Goal: Communication & Community: Answer question/provide support

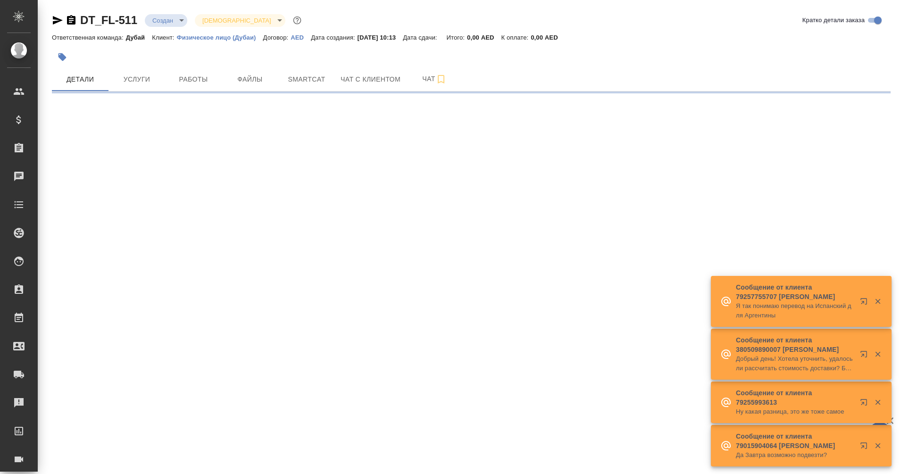
select select "RU"
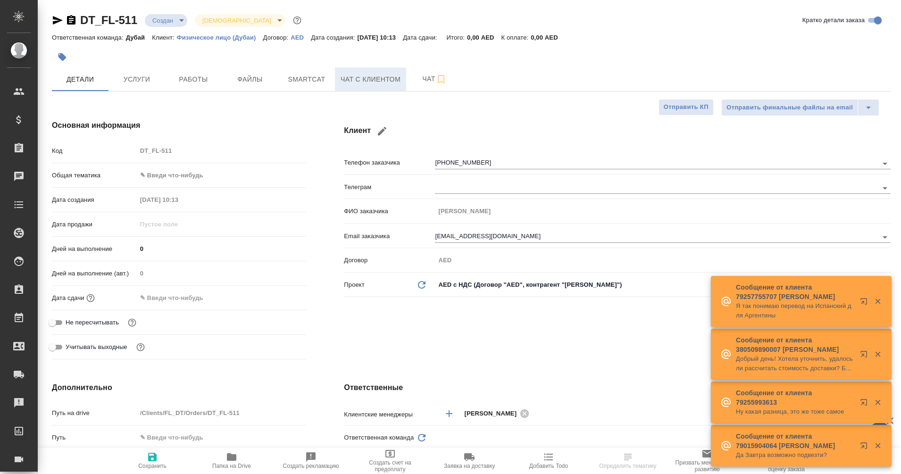
type textarea "x"
click at [376, 78] on span "Чат с клиентом" at bounding box center [370, 80] width 60 height 12
type input "[PERSON_NAME]"
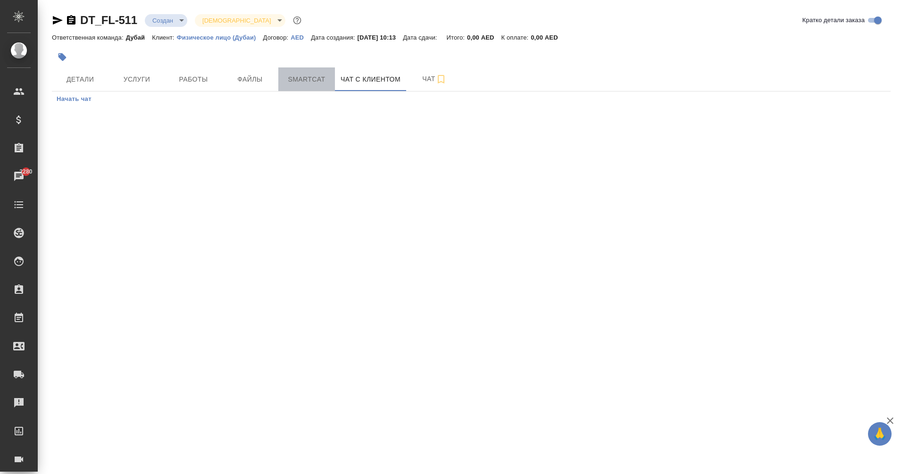
click at [313, 83] on span "Smartcat" at bounding box center [306, 80] width 45 height 12
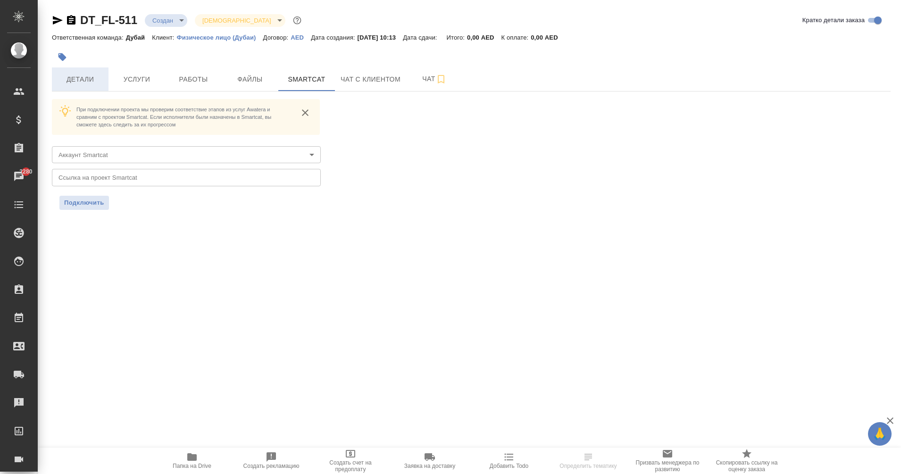
click at [79, 81] on span "Детали" at bounding box center [80, 80] width 45 height 12
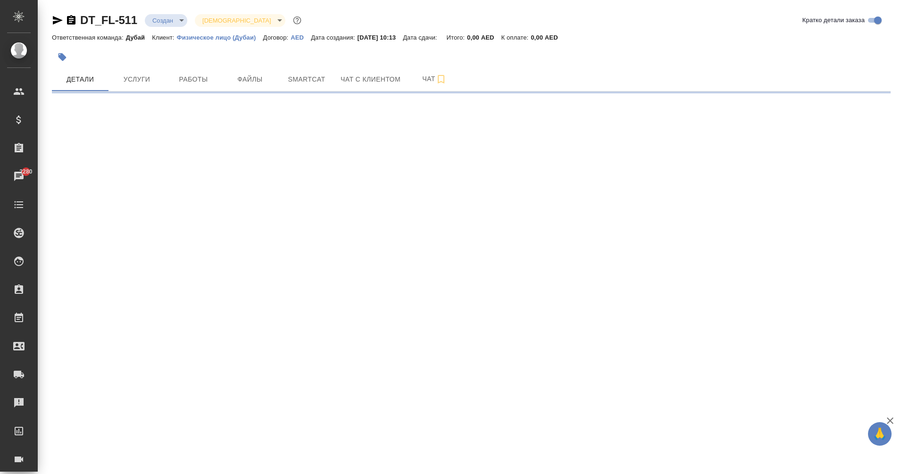
select select "RU"
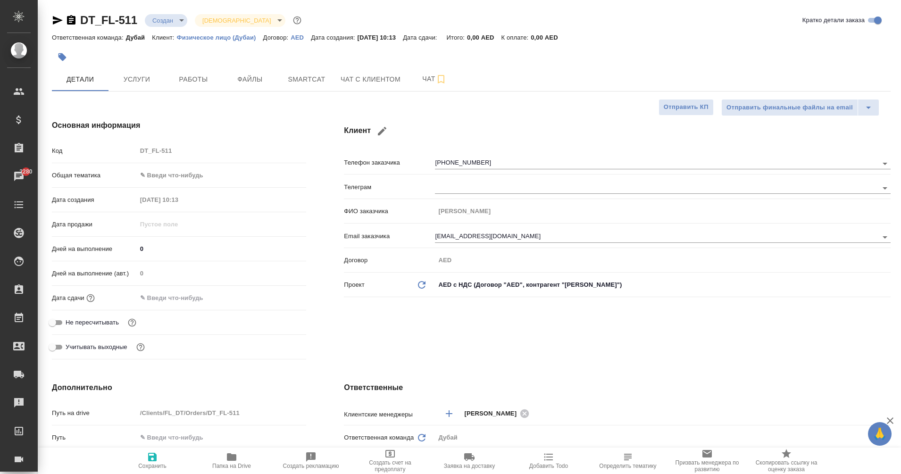
type textarea "x"
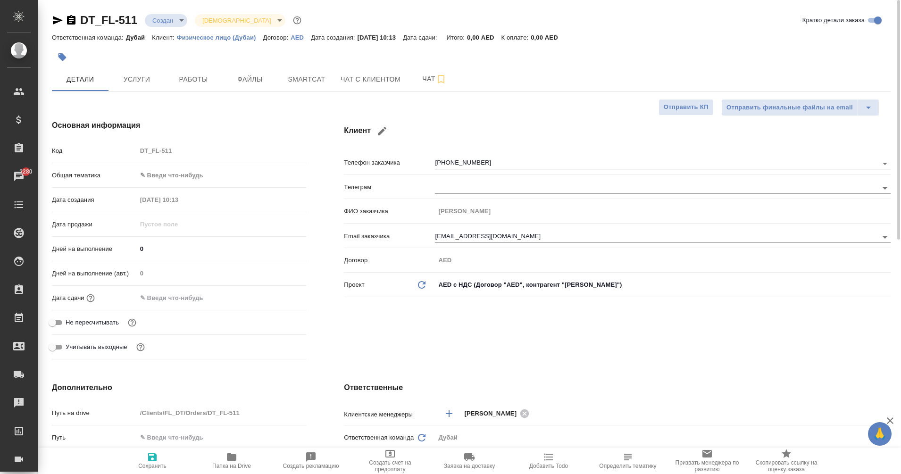
type textarea "x"
click at [363, 75] on span "Чат с клиентом" at bounding box center [370, 80] width 60 height 12
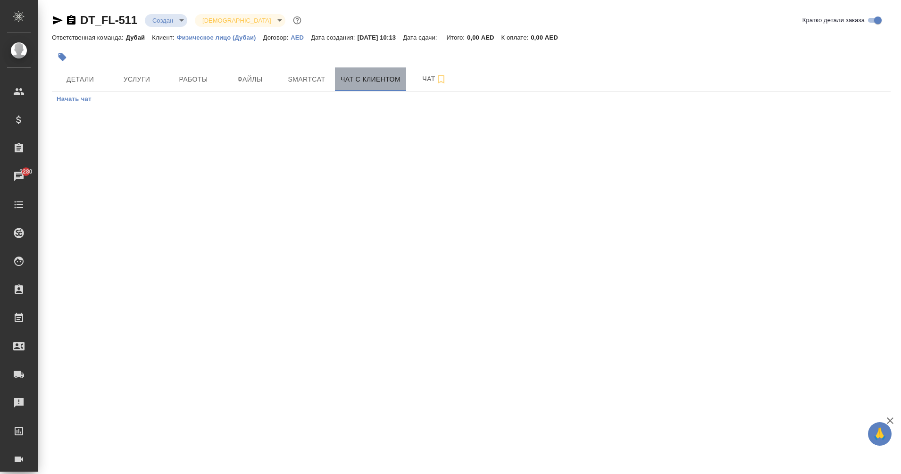
click at [398, 86] on button "Чат с клиентом" at bounding box center [370, 79] width 71 height 24
click at [305, 89] on button "Smartcat" at bounding box center [306, 79] width 57 height 24
click at [371, 78] on span "Чат с клиентом" at bounding box center [370, 80] width 60 height 12
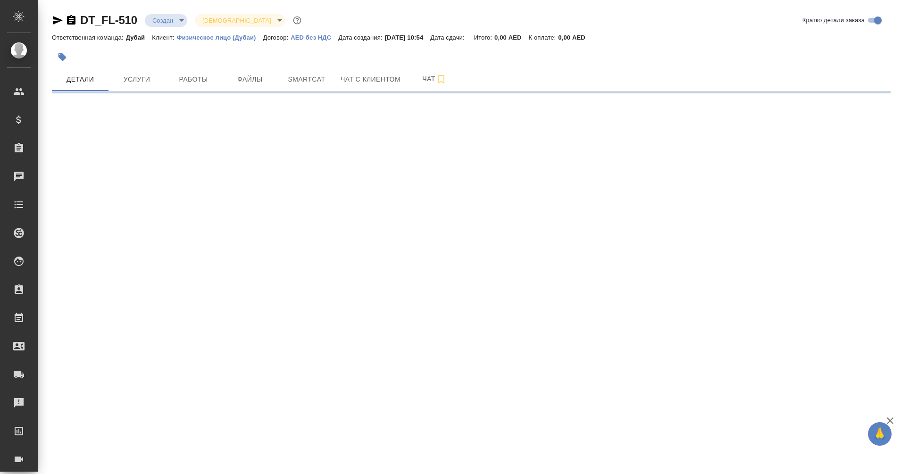
select select "RU"
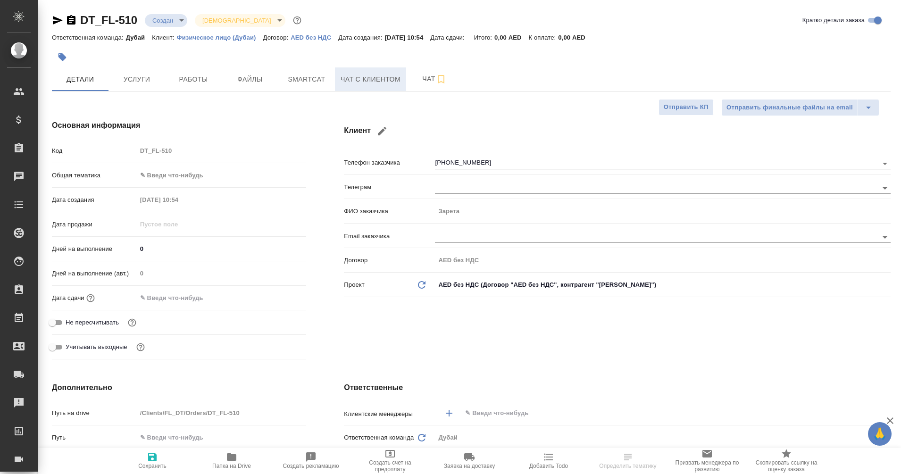
type textarea "x"
click at [366, 79] on span "Чат с клиентом" at bounding box center [370, 80] width 60 height 12
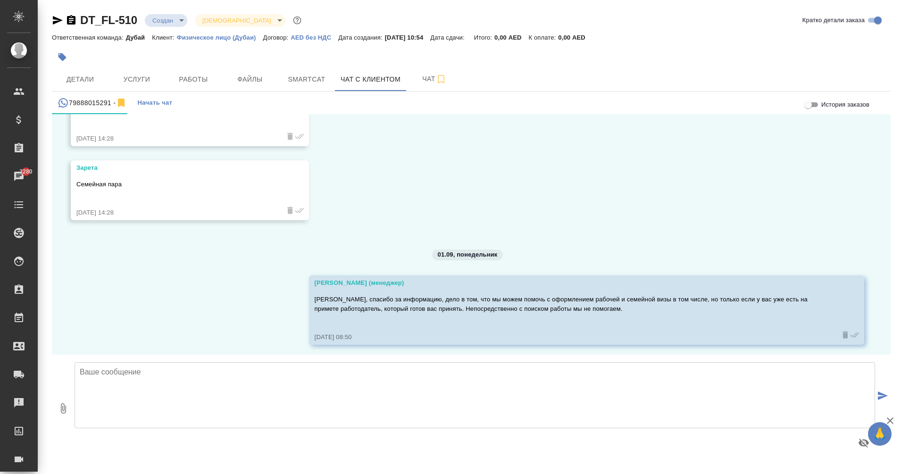
scroll to position [651, 0]
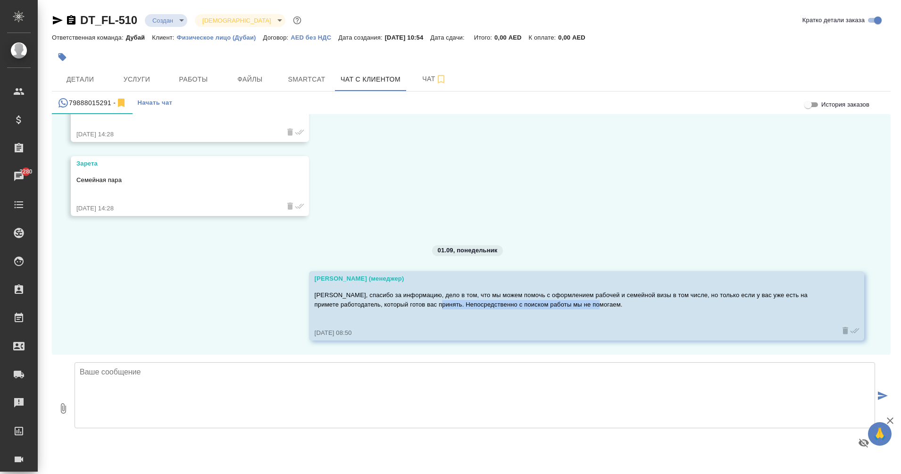
drag, startPoint x: 436, startPoint y: 304, endPoint x: 598, endPoint y: 305, distance: 162.2
click at [598, 305] on p "Зарета, спасибо за информацию, дело в том, что мы можем помочь с оформлением ра…" at bounding box center [573, 300] width 516 height 19
drag, startPoint x: 598, startPoint y: 305, endPoint x: 510, endPoint y: 234, distance: 112.7
click at [510, 234] on div "29.08, пятница Зарета Здравствуйте! Интересует переезд и работа в Дубае . Скажи…" at bounding box center [471, 234] width 839 height 241
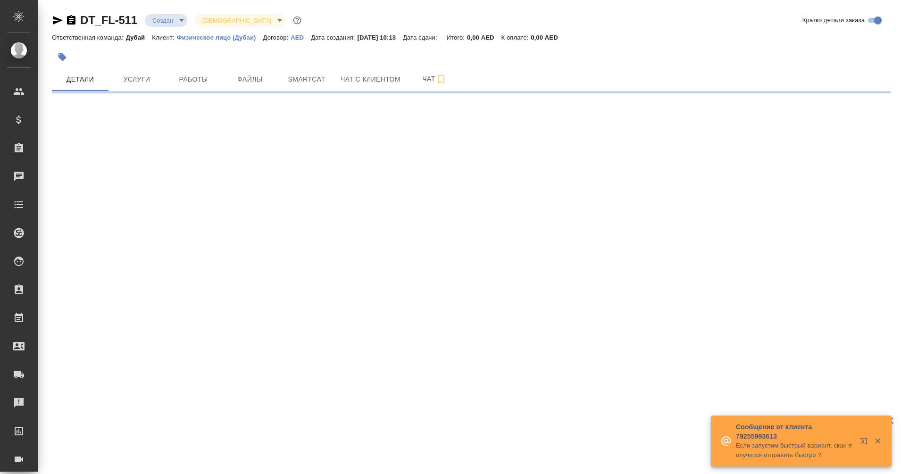
select select "RU"
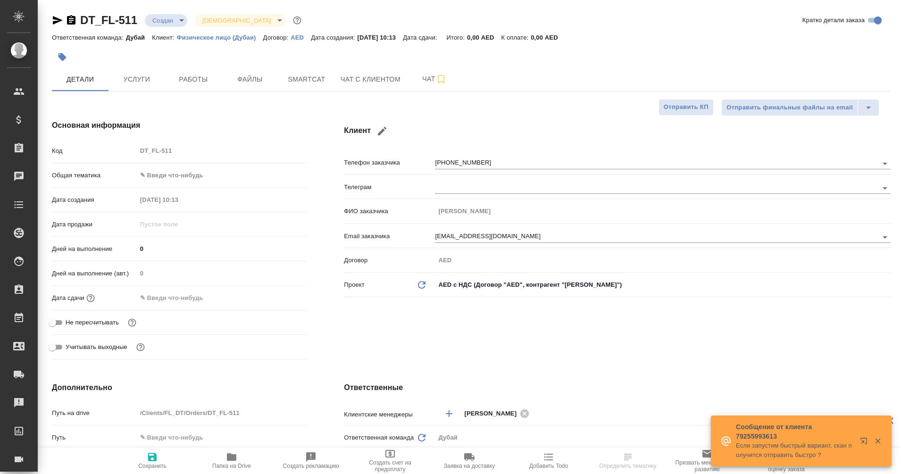
type textarea "x"
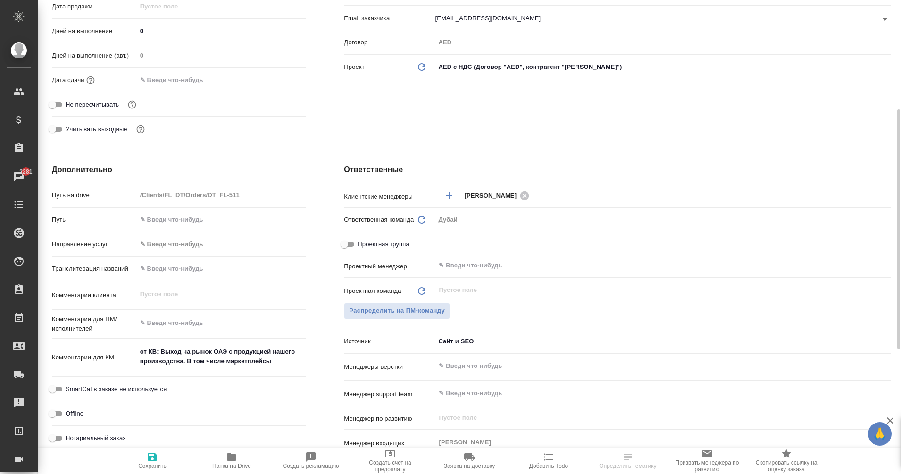
scroll to position [217, 0]
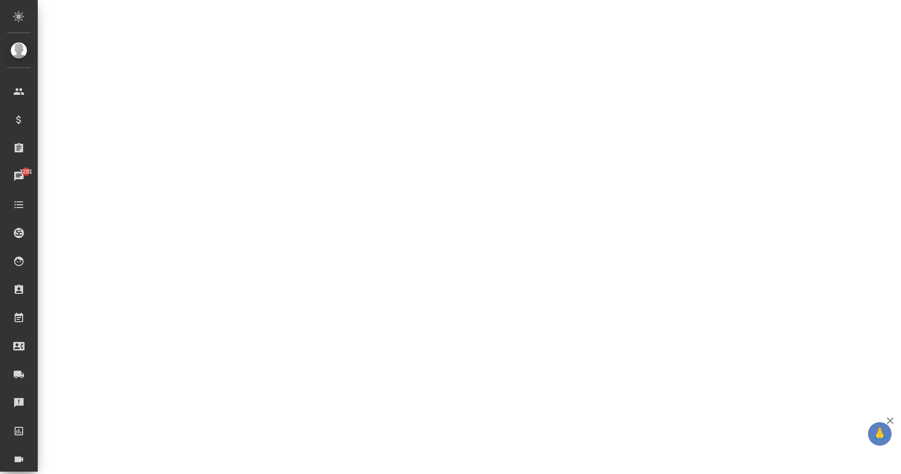
select select "RU"
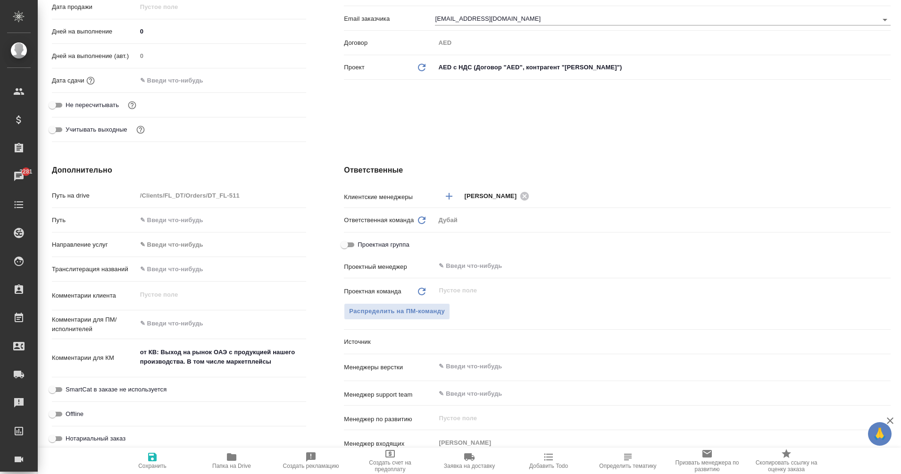
scroll to position [217, 0]
type textarea "x"
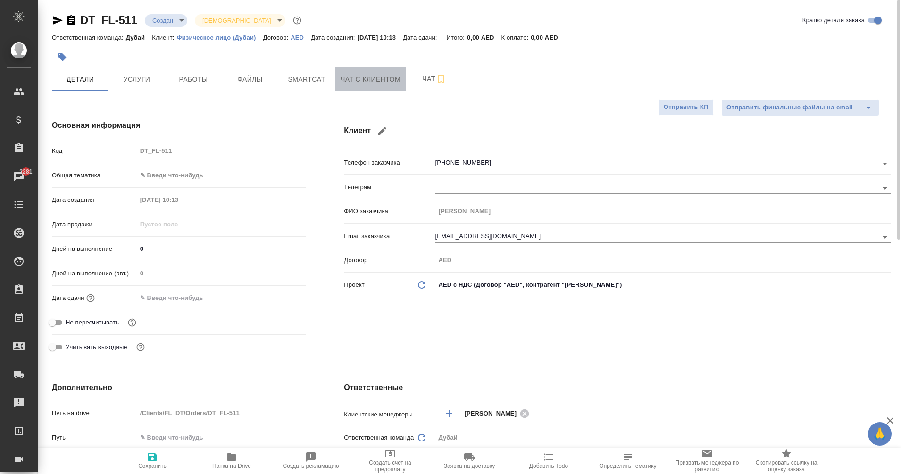
click at [381, 81] on span "Чат с клиентом" at bounding box center [370, 80] width 60 height 12
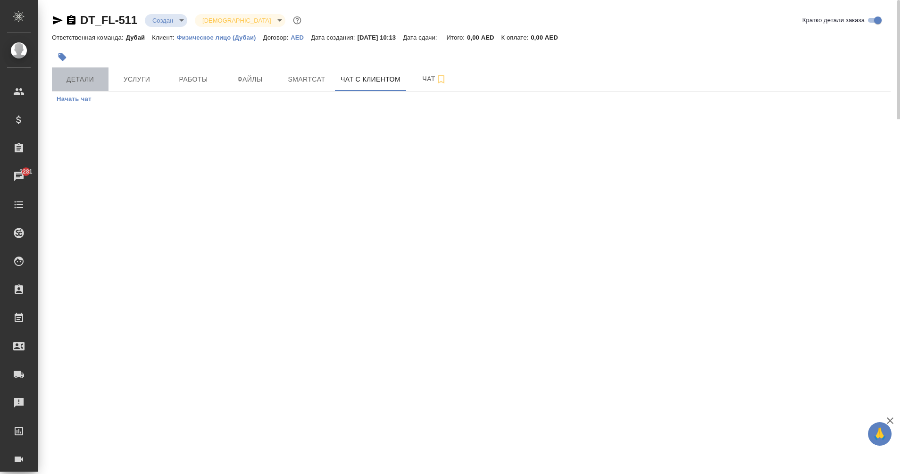
click at [73, 74] on span "Детали" at bounding box center [80, 80] width 45 height 12
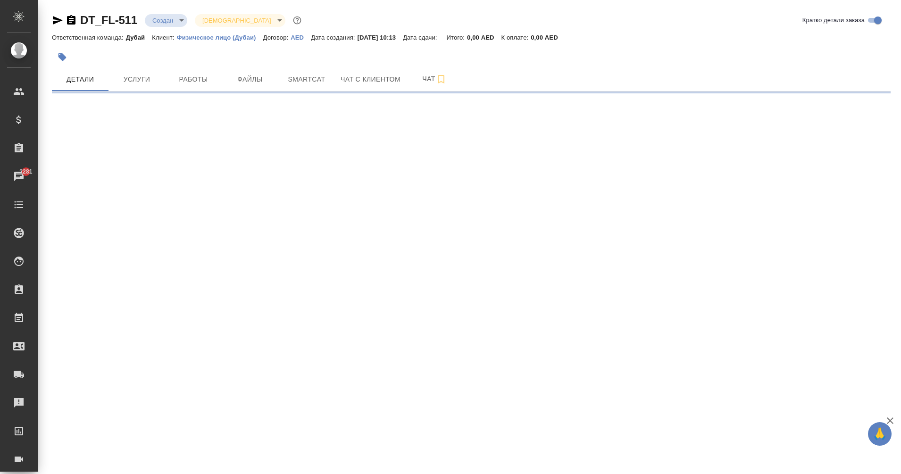
select select "RU"
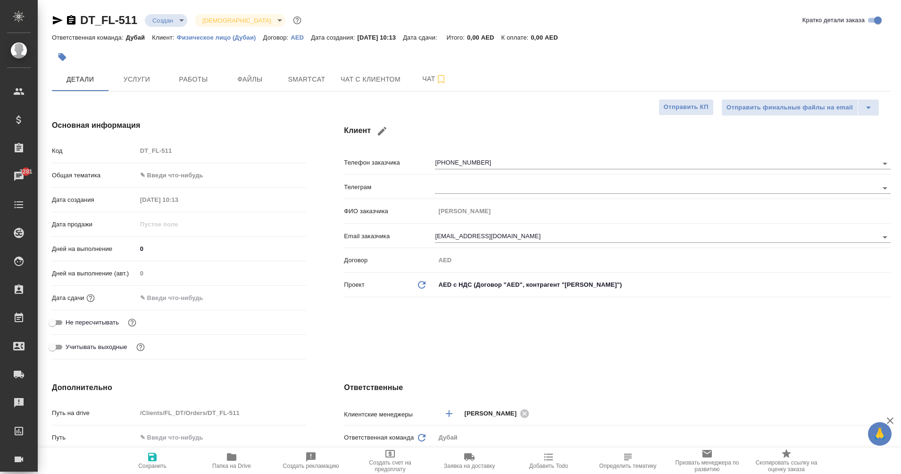
type textarea "x"
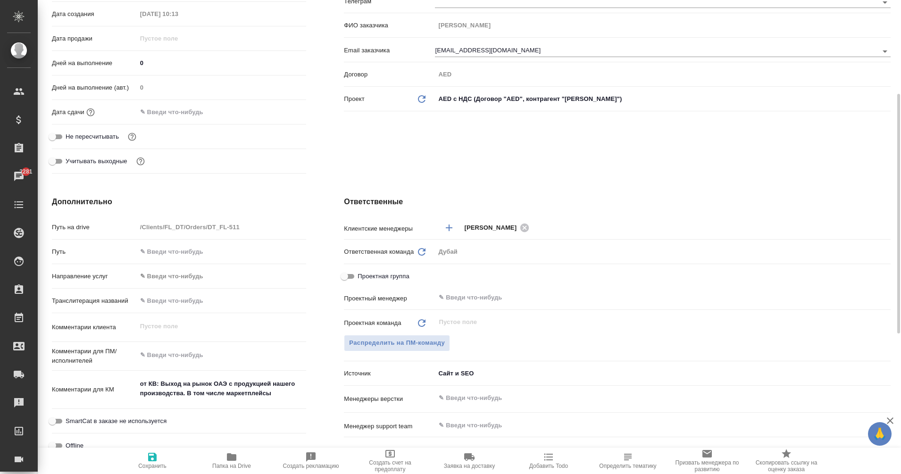
scroll to position [186, 0]
drag, startPoint x: 160, startPoint y: 380, endPoint x: 297, endPoint y: 392, distance: 137.3
click at [297, 392] on textarea "от КВ: Выход на рынок ОАЭ с продукцией нашего производства. В том числе маркетп…" at bounding box center [221, 388] width 169 height 25
type textarea "x"
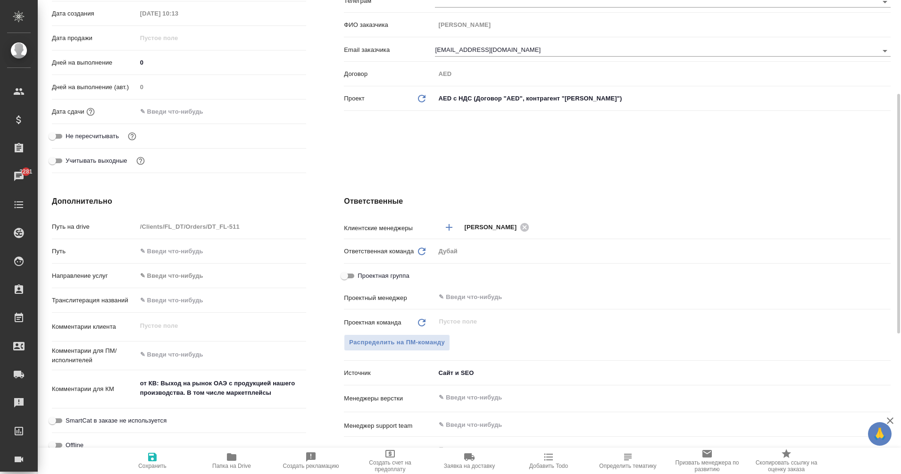
type textarea "x"
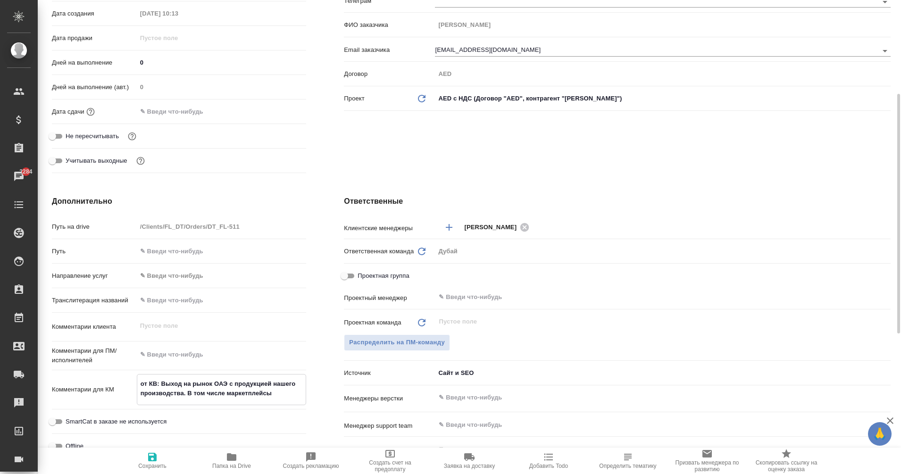
scroll to position [0, 0]
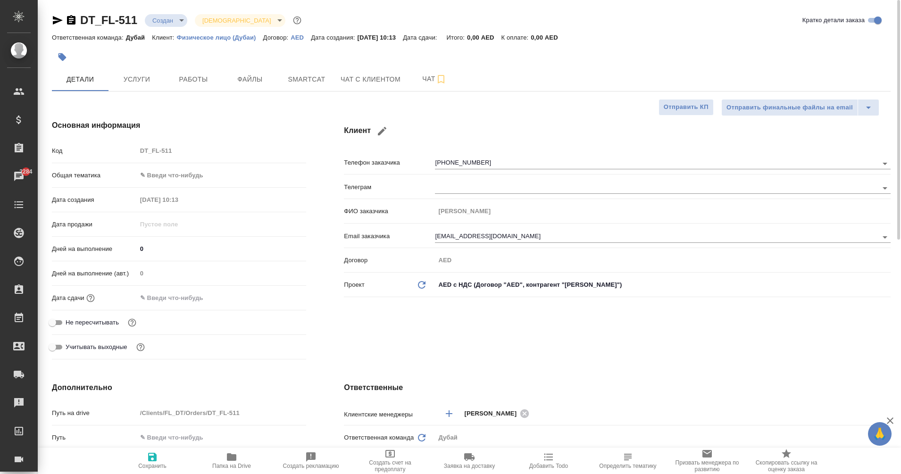
type textarea "x"
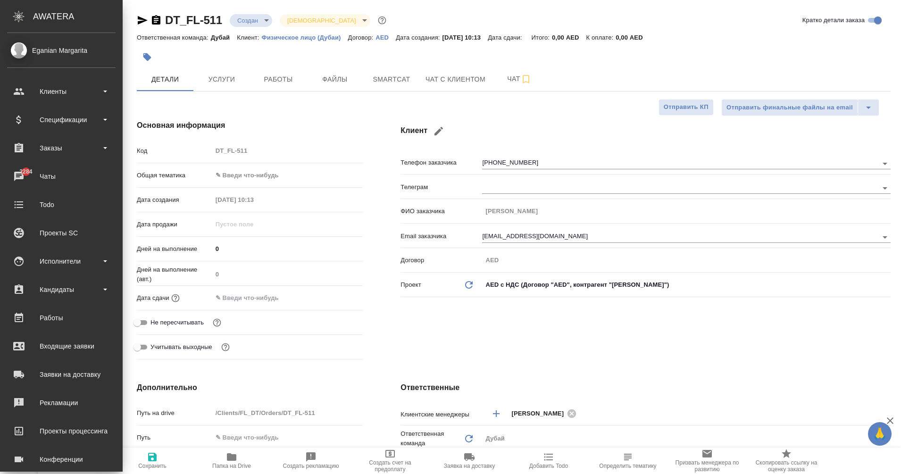
type textarea "x"
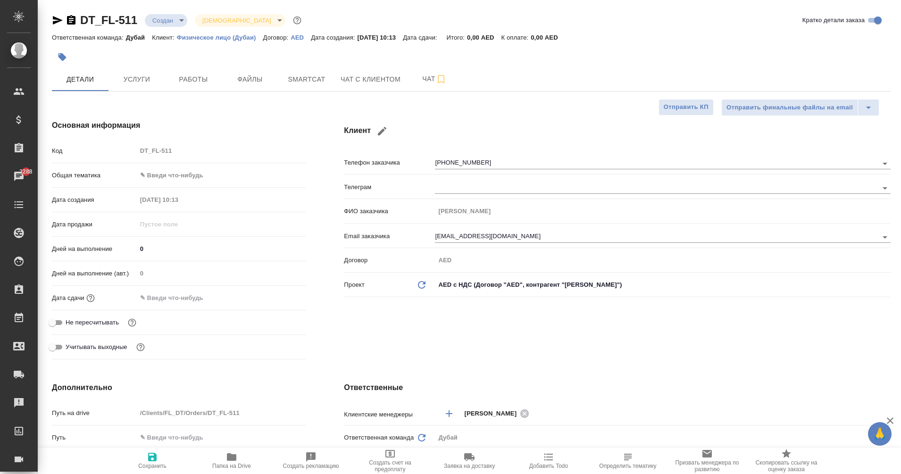
type textarea "x"
click at [75, 22] on icon "button" at bounding box center [71, 19] width 8 height 9
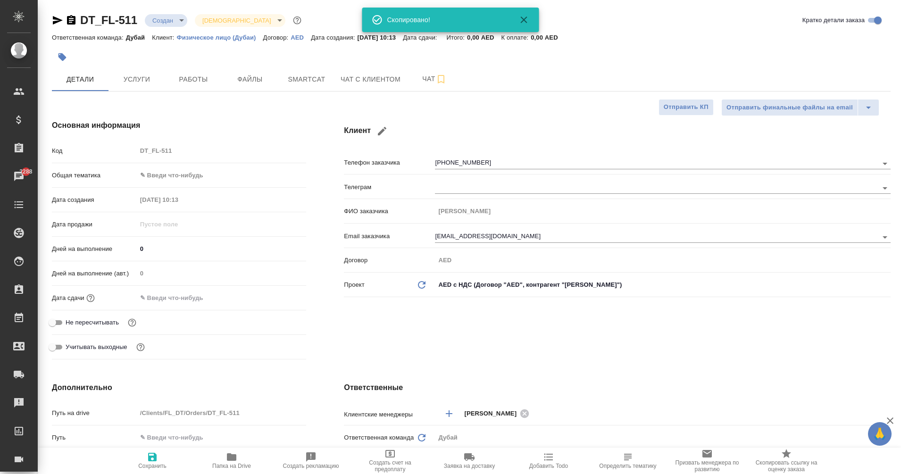
type textarea "x"
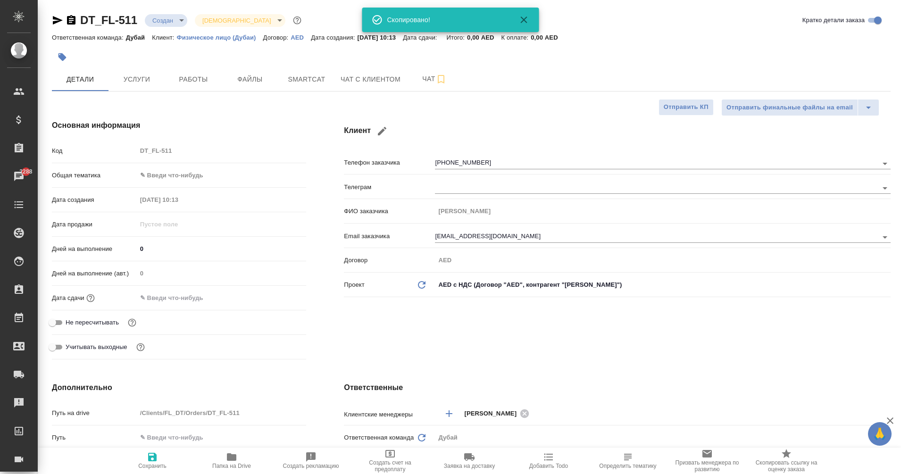
type textarea "x"
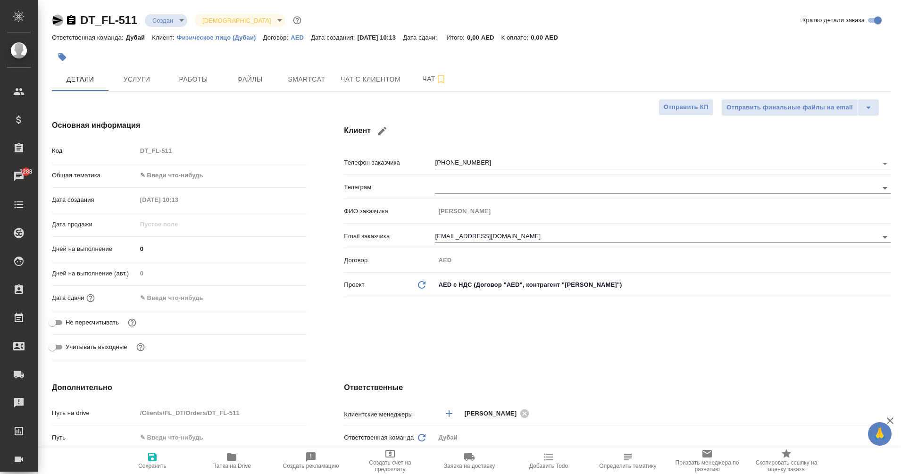
click at [54, 20] on icon "button" at bounding box center [57, 20] width 11 height 11
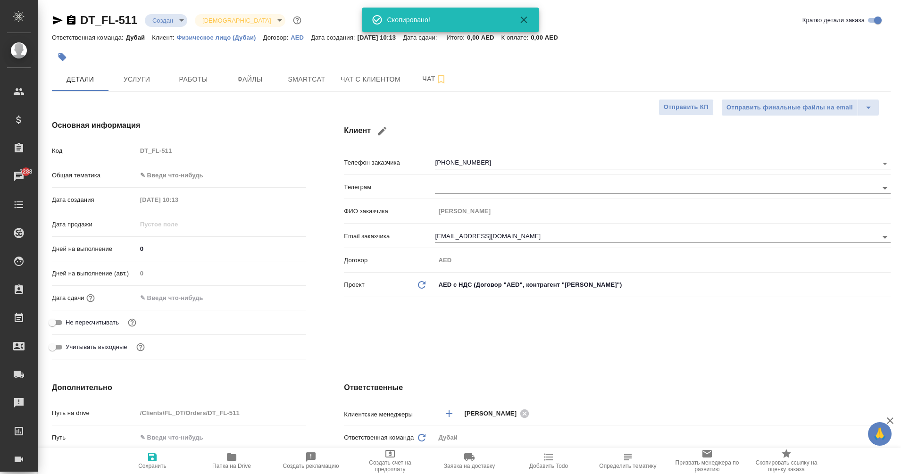
type textarea "x"
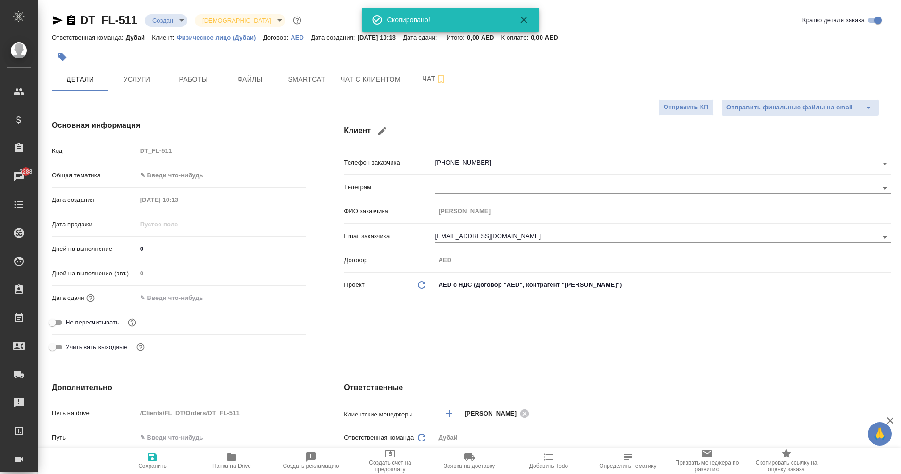
type textarea "x"
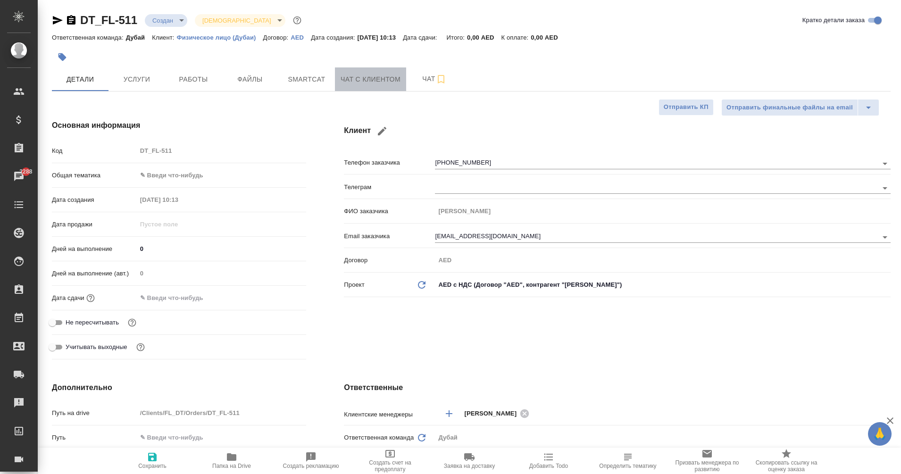
click at [355, 81] on span "Чат с клиентом" at bounding box center [370, 80] width 60 height 12
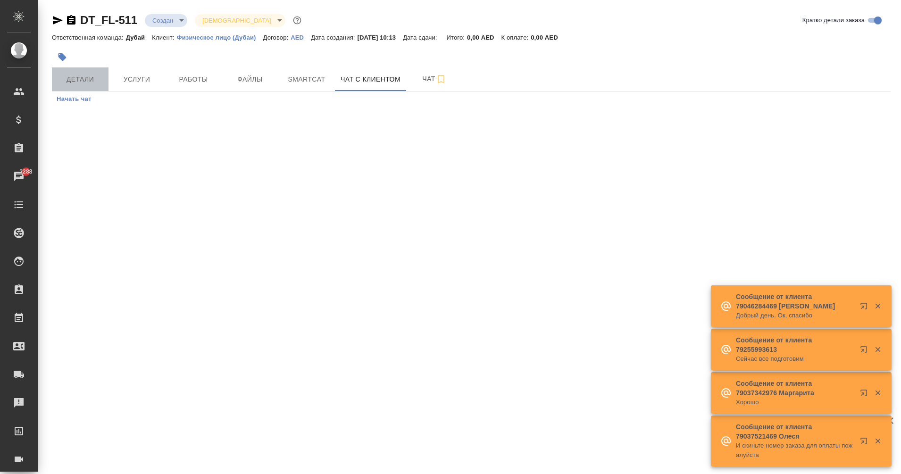
click at [83, 78] on span "Детали" at bounding box center [80, 80] width 45 height 12
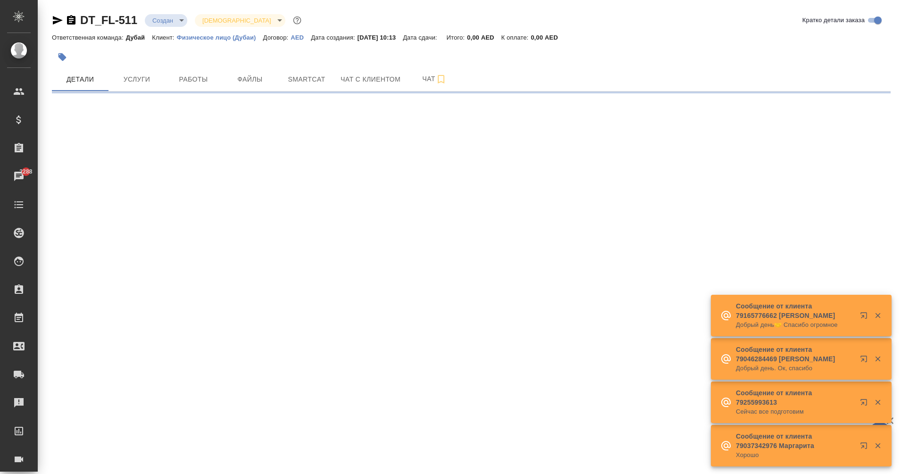
select select "RU"
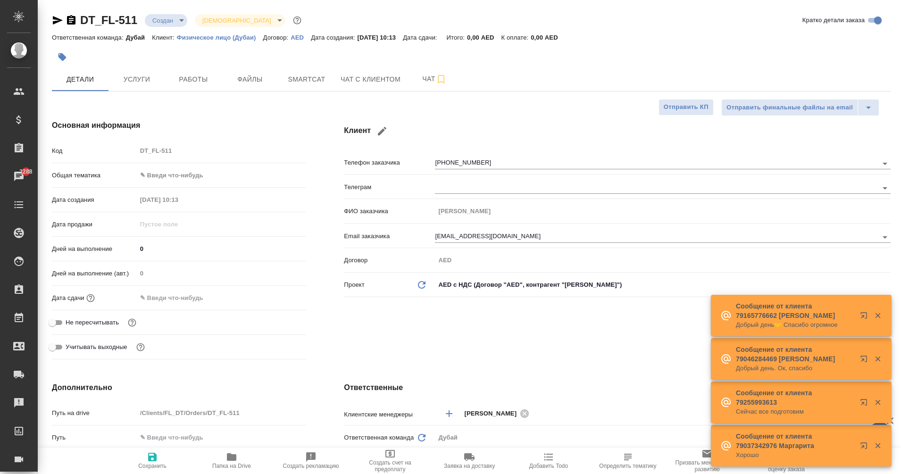
type textarea "x"
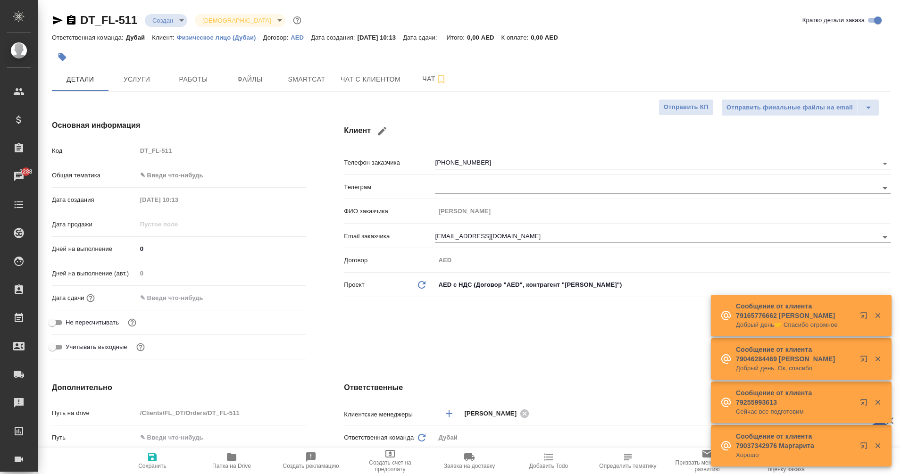
type textarea "x"
click at [379, 75] on span "Чат с клиентом" at bounding box center [370, 80] width 60 height 12
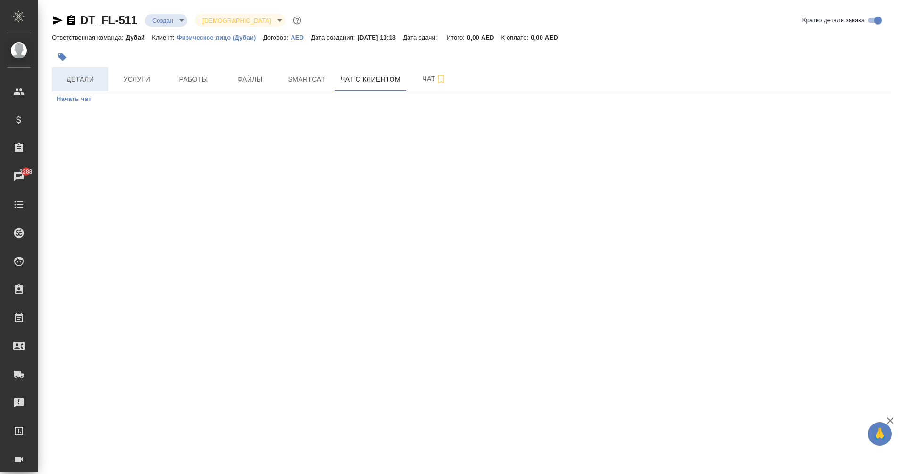
click at [81, 79] on span "Детали" at bounding box center [80, 80] width 45 height 12
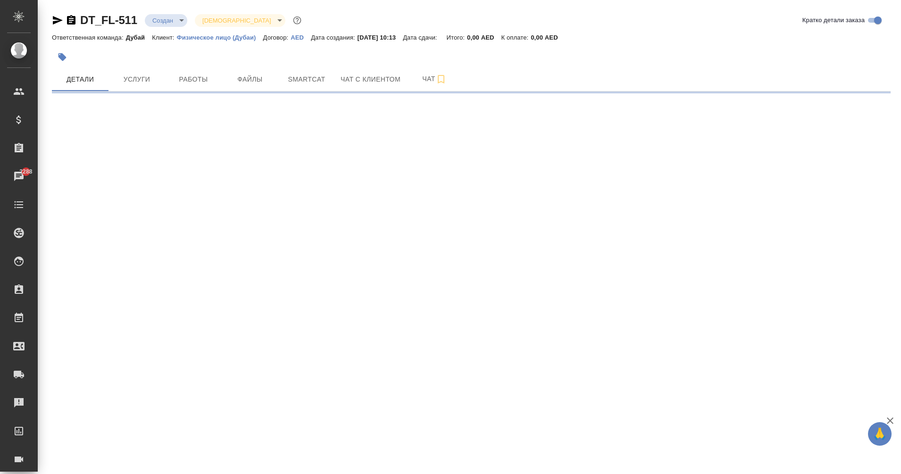
select select "RU"
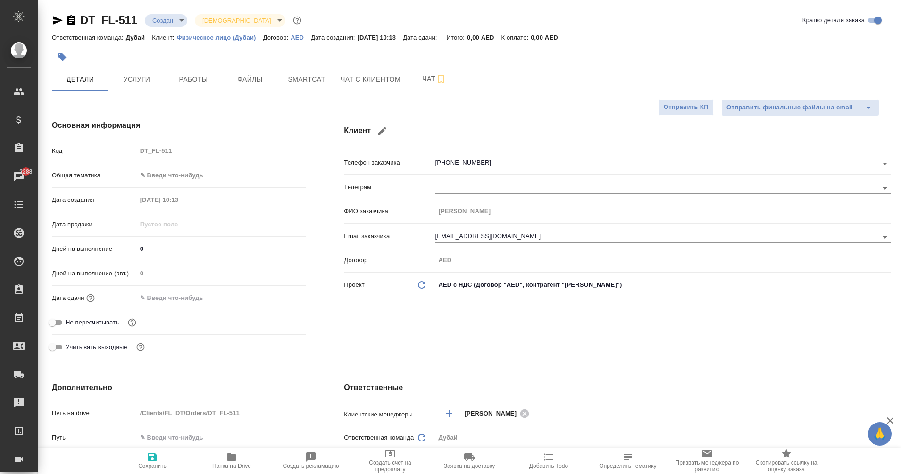
type textarea "x"
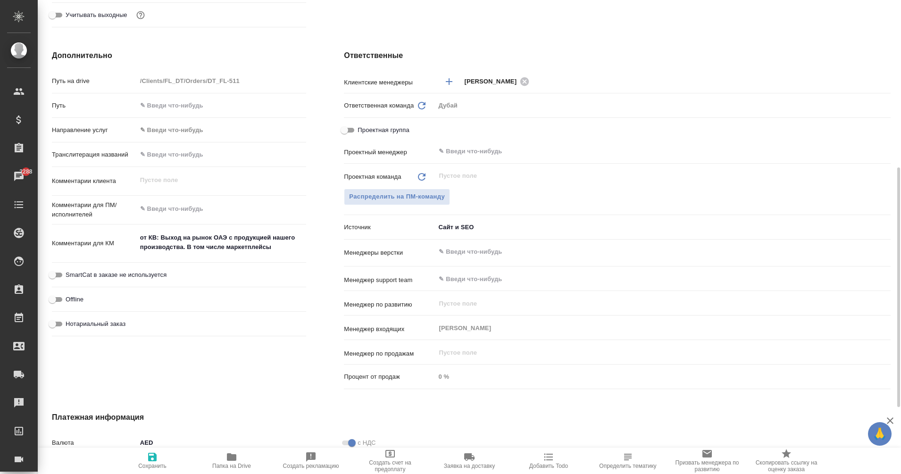
scroll to position [332, 0]
click at [325, 285] on div "Ответственные Клиентские менеджеры Solokha Petro ​ Ответственная команда Обнови…" at bounding box center [617, 222] width 584 height 381
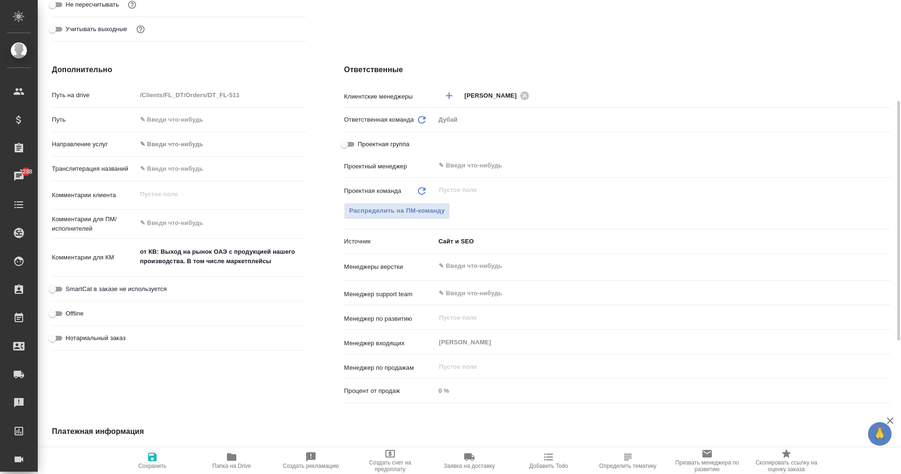
scroll to position [0, 0]
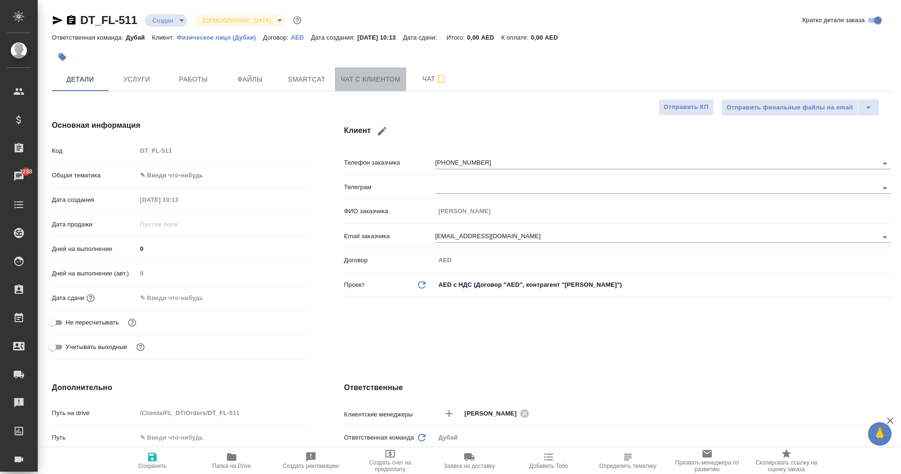
click at [370, 86] on button "Чат с клиентом" at bounding box center [370, 79] width 71 height 24
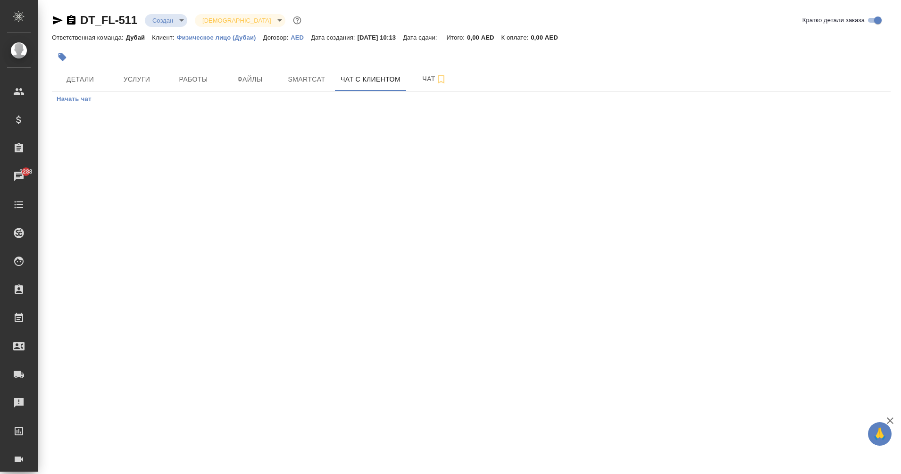
click at [86, 97] on span "Начать чат" at bounding box center [74, 99] width 35 height 11
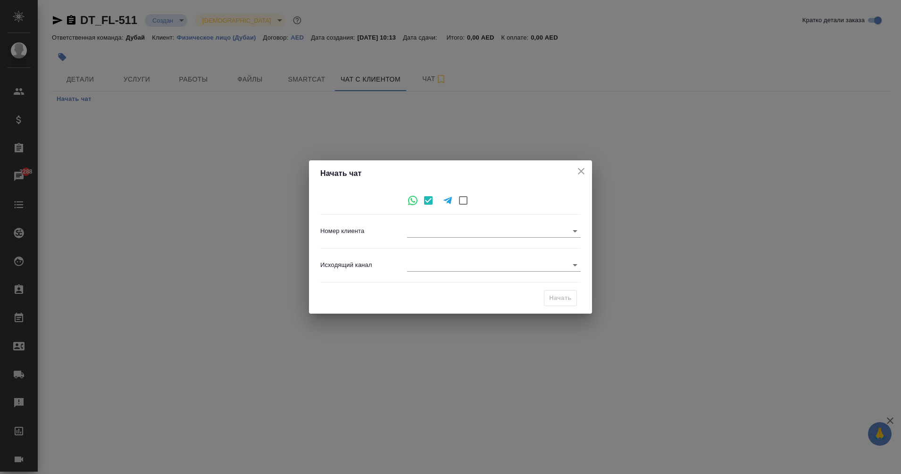
type input "4c39cab9c15a28ce06ac2748"
click at [464, 202] on input "checkbox" at bounding box center [463, 201] width 20 height 20
checkbox input "true"
checkbox input "false"
click at [464, 202] on input "checkbox" at bounding box center [463, 201] width 20 height 20
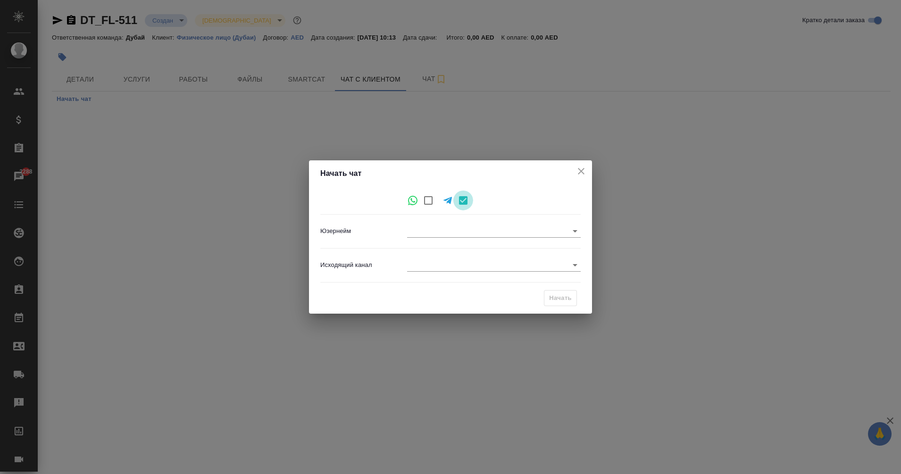
checkbox input "true"
click at [424, 200] on input "checkbox" at bounding box center [428, 201] width 20 height 20
checkbox input "true"
checkbox input "false"
click at [431, 266] on body "🙏 .cls-1 fill:#fff; AWATERA Eganian Margarita Клиенты Спецификации Заказы 2288 …" at bounding box center [450, 237] width 901 height 474
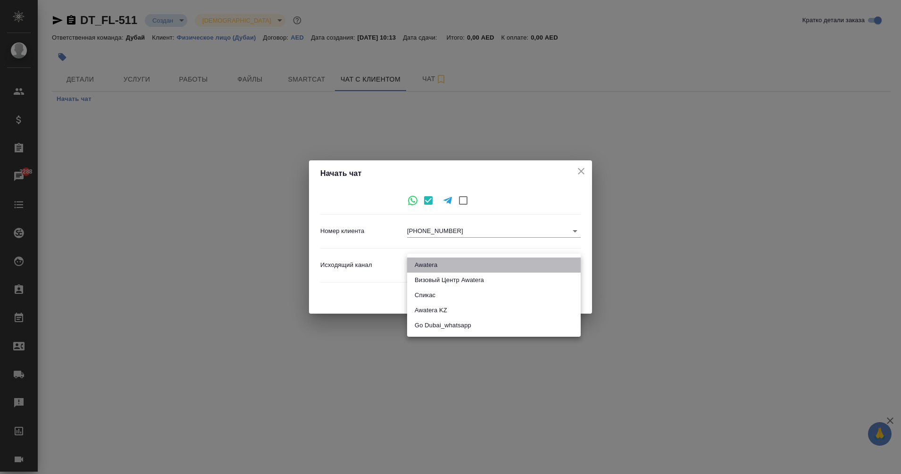
click at [431, 266] on li "Awatera" at bounding box center [494, 264] width 174 height 15
type input "2"
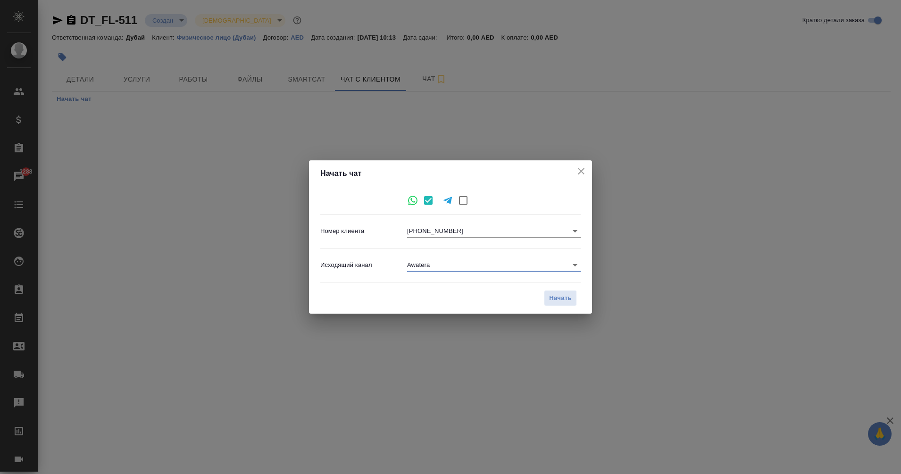
click at [431, 266] on body "🙏 .cls-1 fill:#fff; AWATERA Eganian Margarita Клиенты Спецификации Заказы 2288 …" at bounding box center [450, 237] width 901 height 474
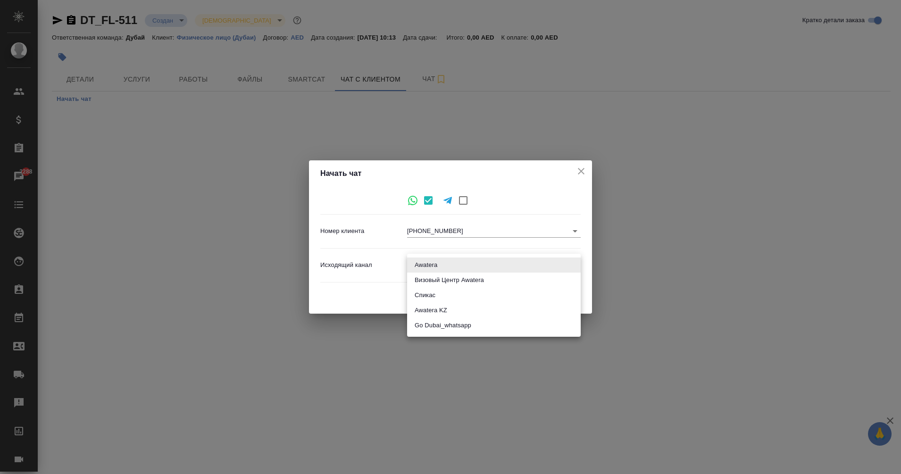
click at [354, 290] on div at bounding box center [450, 237] width 901 height 474
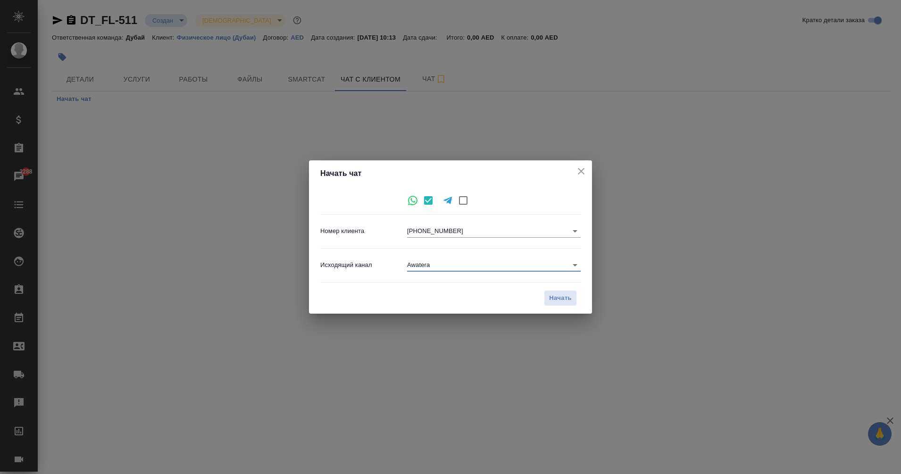
click at [440, 265] on body "🙏 .cls-1 fill:#fff; AWATERA Eganian Margarita Клиенты Спецификации Заказы 2288 …" at bounding box center [450, 237] width 901 height 474
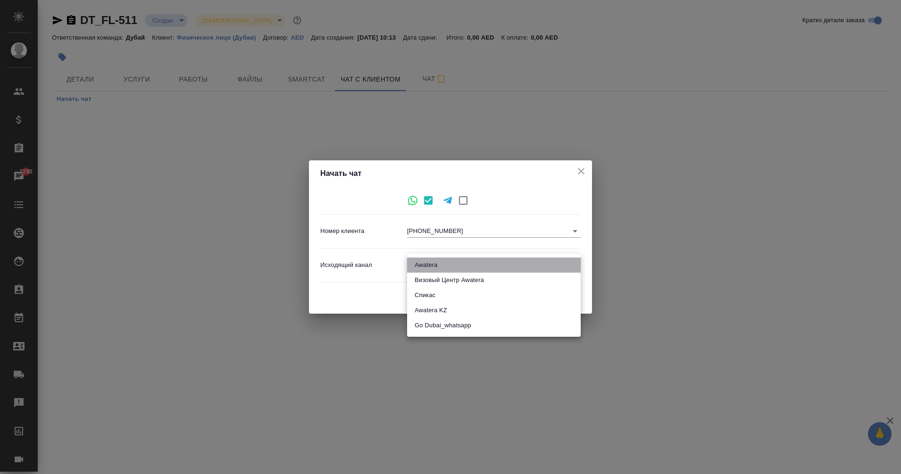
click at [481, 259] on li "Awatera" at bounding box center [494, 264] width 174 height 15
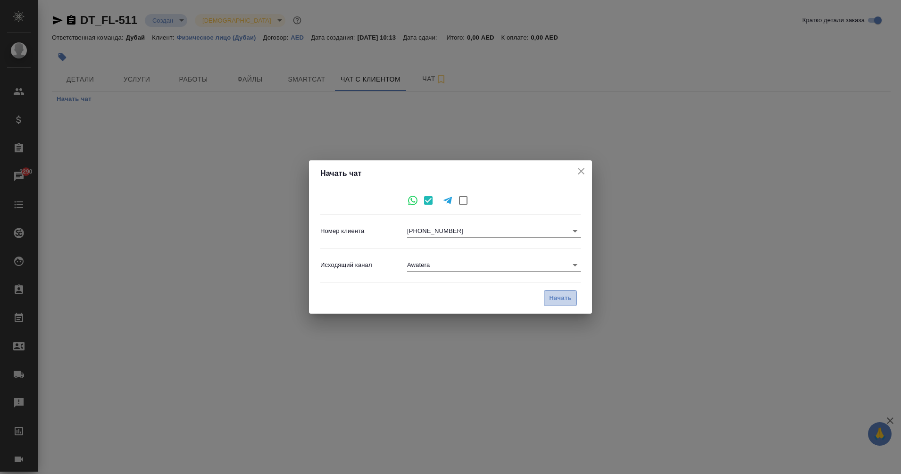
click at [563, 302] on span "Начать" at bounding box center [560, 298] width 23 height 11
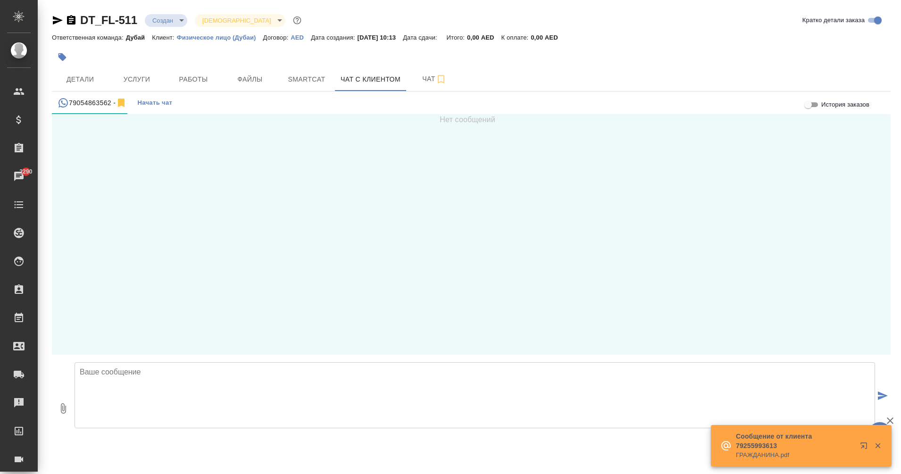
click at [154, 396] on textarea at bounding box center [475, 395] width 800 height 66
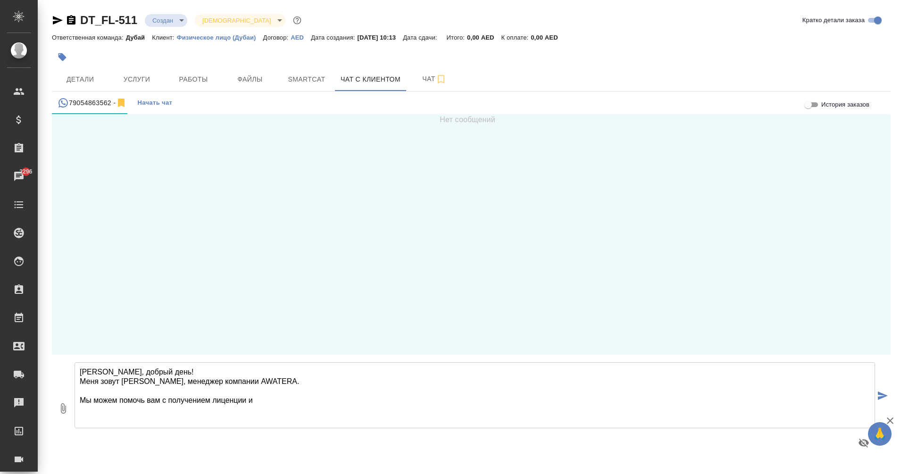
click at [238, 400] on textarea "Станислав, добрый день! Меня зовут Маргарита, менеджер компании AWATERA. Мы мож…" at bounding box center [475, 395] width 800 height 66
click at [266, 396] on textarea "Станислав, добрый день! Меня зовут Маргарита, менеджер компании AWATERA. Мы мож…" at bounding box center [475, 395] width 800 height 66
click at [213, 401] on textarea "Станислав, добрый день! Меня зовут Маргарита, менеджер компании AWATERA. Мы мож…" at bounding box center [475, 395] width 800 height 66
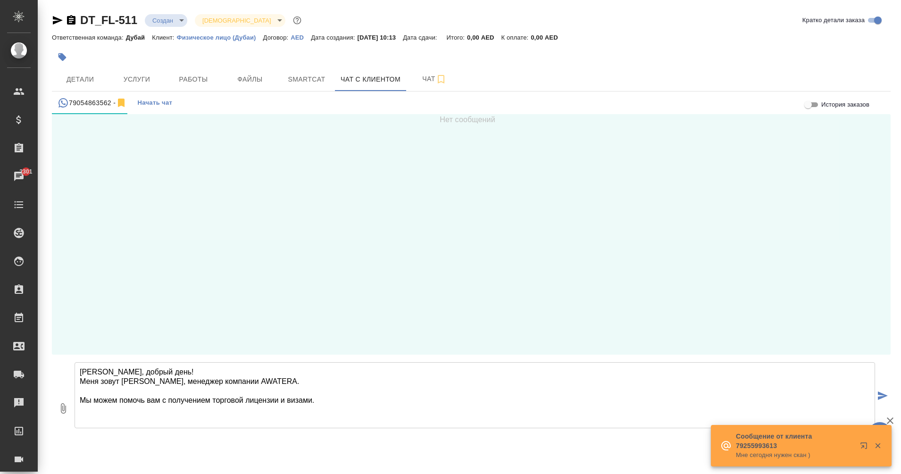
click at [333, 397] on textarea "Станислав, добрый день! Меня зовут Маргарита, менеджер компании AWATERA. Мы мож…" at bounding box center [475, 395] width 800 height 66
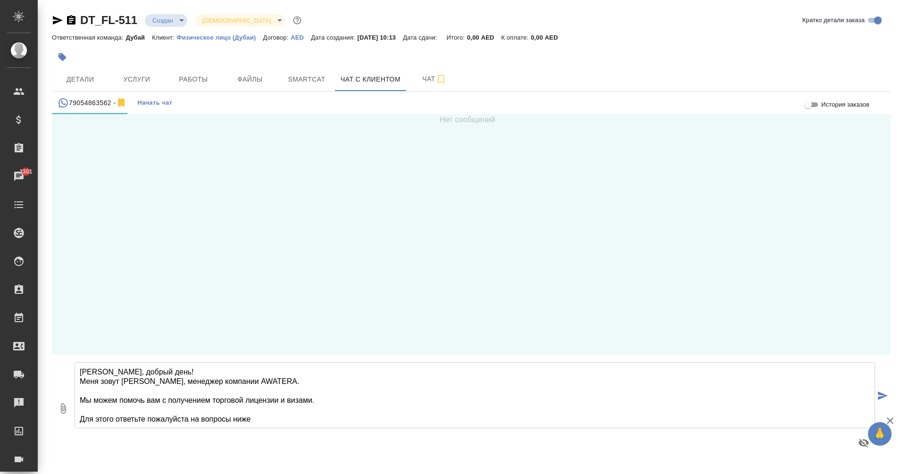
click at [86, 419] on textarea "Станислав, добрый день! Меня зовут Маргарита, менеджер компании AWATERA. Мы мож…" at bounding box center [475, 395] width 800 height 66
drag, startPoint x: 200, startPoint y: 418, endPoint x: 233, endPoint y: 399, distance: 38.0
click at [233, 399] on textarea "Станислав, добрый день! Меня зовут Маргарита, менеджер компании AWATERA. Мы мож…" at bounding box center [475, 395] width 800 height 66
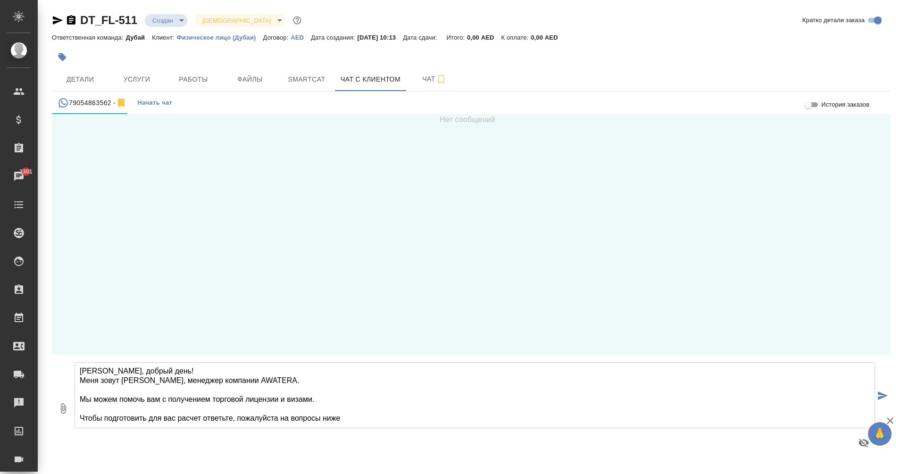
click at [279, 399] on textarea "Станислав, добрый день! Меня зовут Маргарита, менеджер компании AWATERA. Мы мож…" at bounding box center [475, 395] width 800 height 66
click at [350, 402] on textarea "Станислав, добрый день! Меня зовут Маргарита, менеджер компании AWATERA. Мы мож…" at bounding box center [475, 395] width 800 height 66
paste textarea "Сколько планируется учредителей (минимум — 1) и из какой страны каждый из них? …"
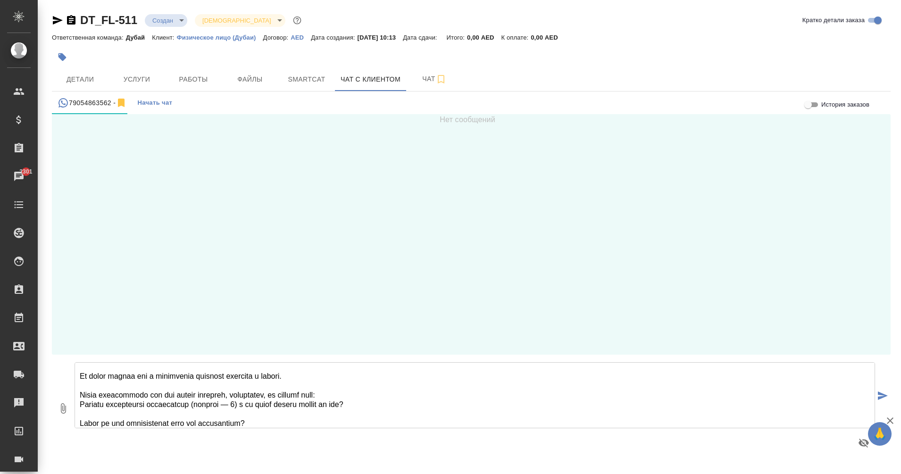
scroll to position [22, 0]
click at [79, 409] on textarea at bounding box center [475, 395] width 800 height 66
click at [80, 426] on textarea at bounding box center [475, 395] width 800 height 66
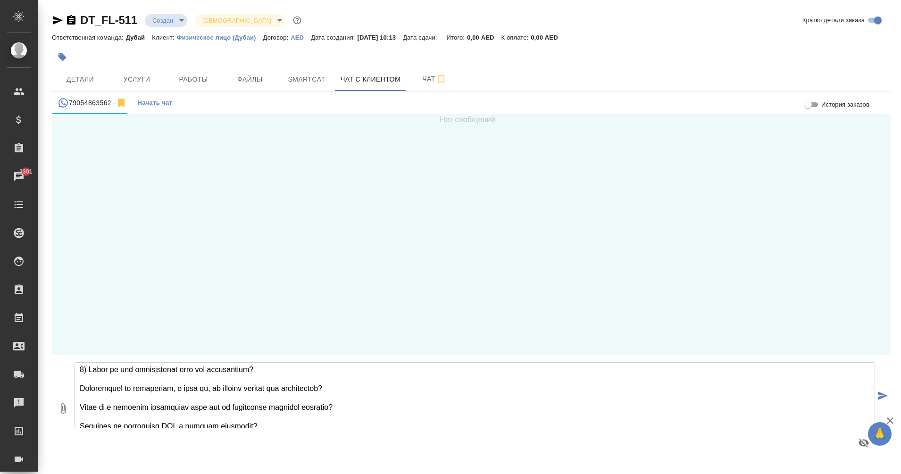
scroll to position [79, 0]
click at [78, 390] on textarea at bounding box center [475, 395] width 800 height 66
click at [81, 409] on textarea at bounding box center [475, 395] width 800 height 66
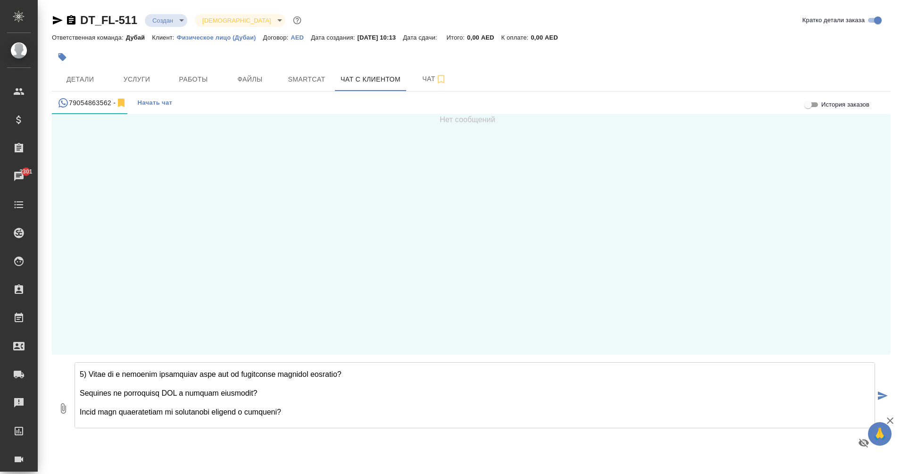
scroll to position [112, 0]
click at [78, 391] on textarea at bounding box center [475, 395] width 800 height 66
click at [81, 409] on textarea at bounding box center [475, 395] width 800 height 66
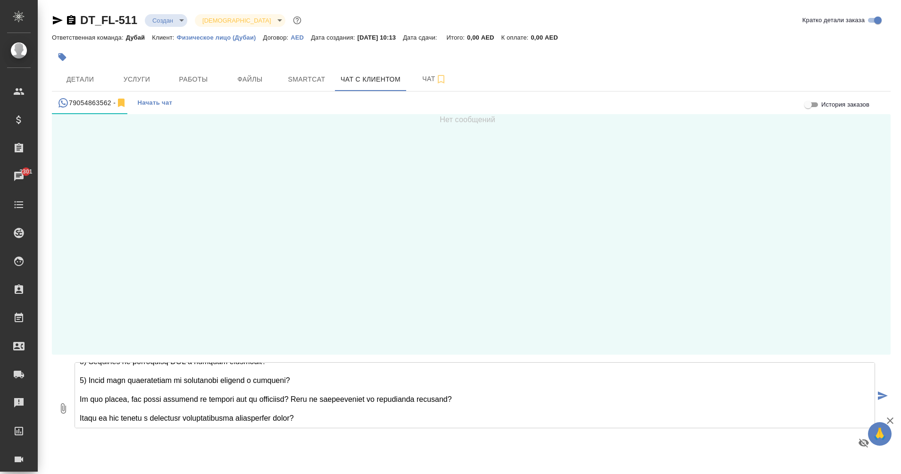
click at [79, 380] on textarea at bounding box center [475, 395] width 800 height 66
click at [80, 410] on textarea at bounding box center [475, 395] width 800 height 66
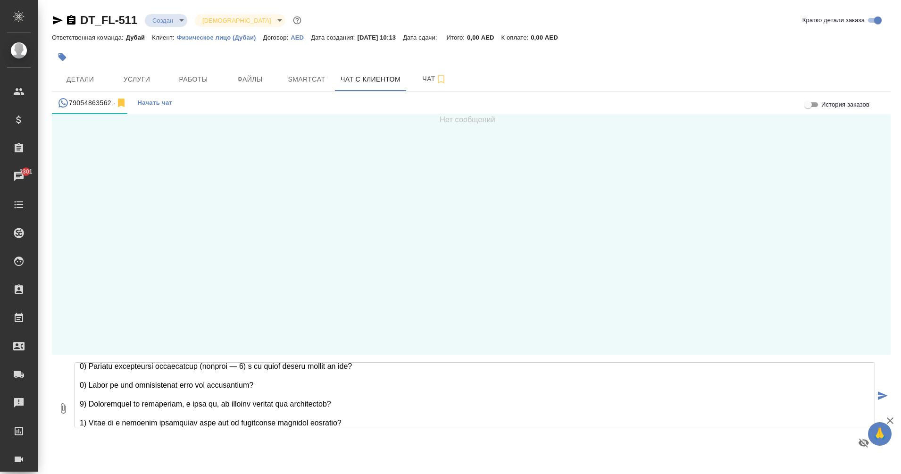
scroll to position [0, 0]
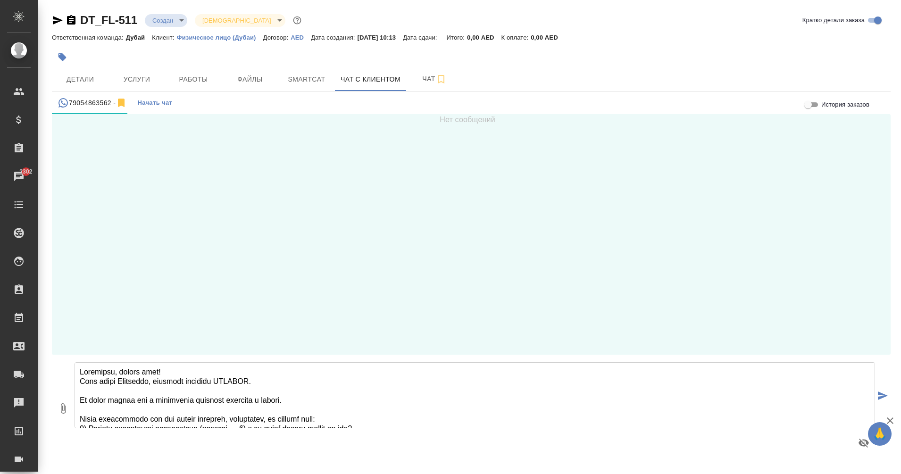
click at [332, 403] on textarea at bounding box center [475, 395] width 800 height 66
click at [500, 401] on textarea at bounding box center [475, 395] width 800 height 66
type textarea "Станислав, добрый день! Меня зовут Маргарита, менеджер компании AWATERA. Мы мож…"
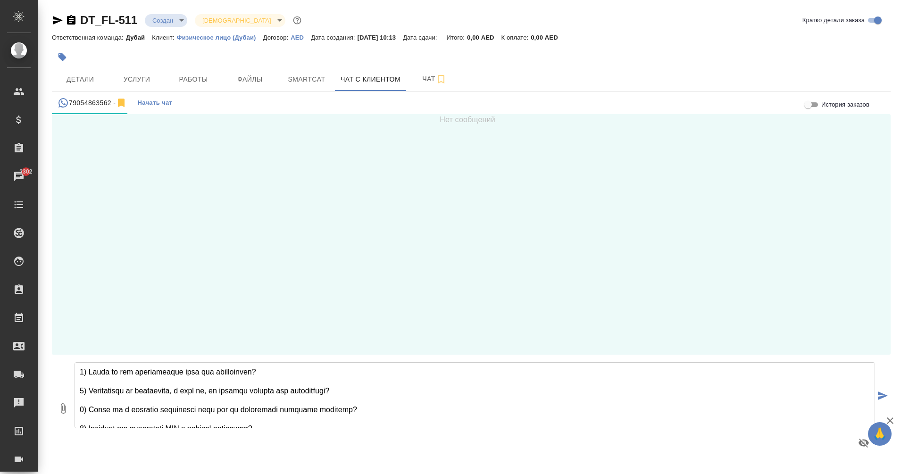
scroll to position [161, 0]
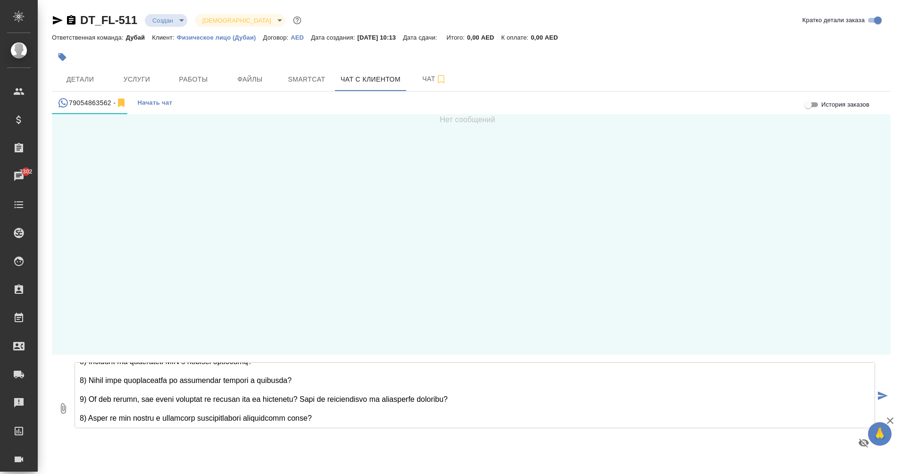
click at [882, 399] on icon "submit" at bounding box center [883, 395] width 10 height 8
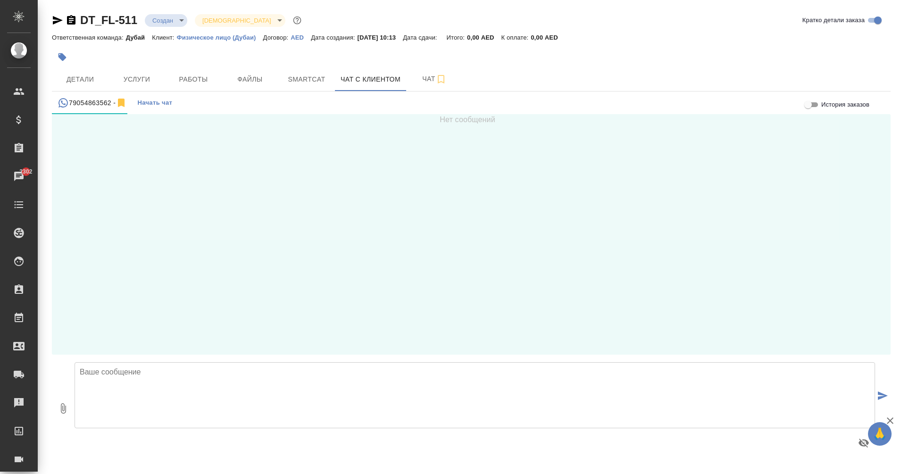
scroll to position [0, 0]
click at [313, 82] on span "Smartcat" at bounding box center [306, 80] width 45 height 12
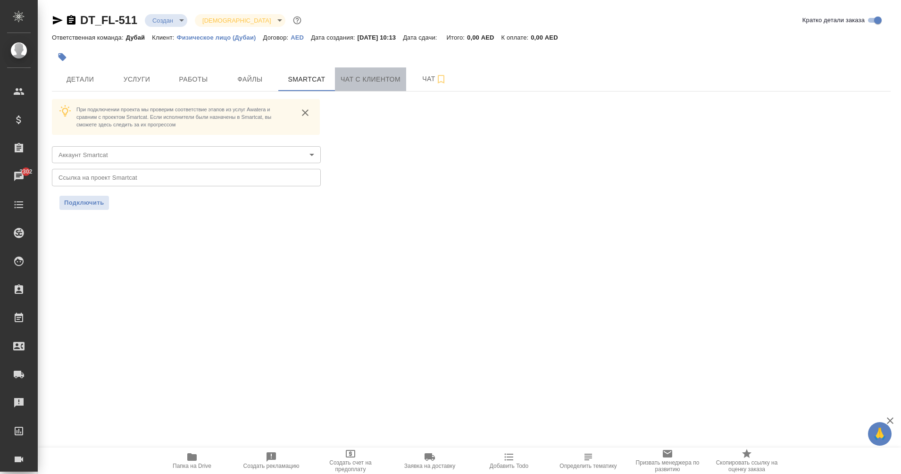
click at [348, 85] on button "Чат с клиентом" at bounding box center [370, 79] width 71 height 24
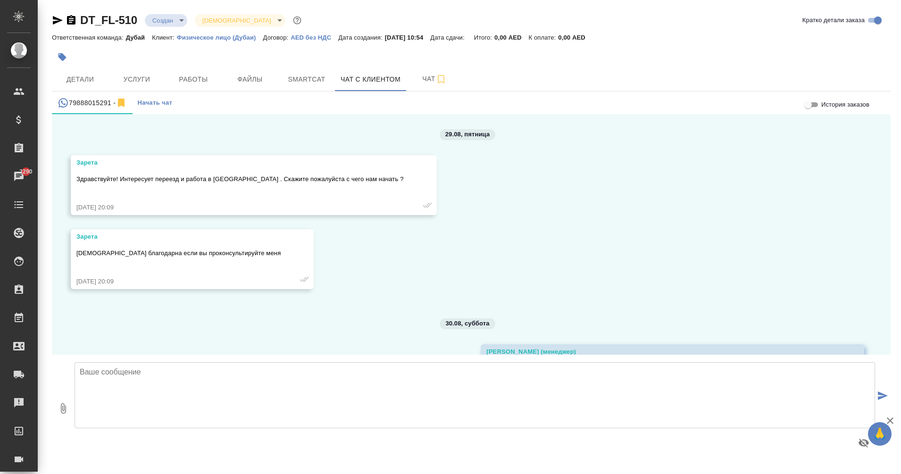
scroll to position [651, 0]
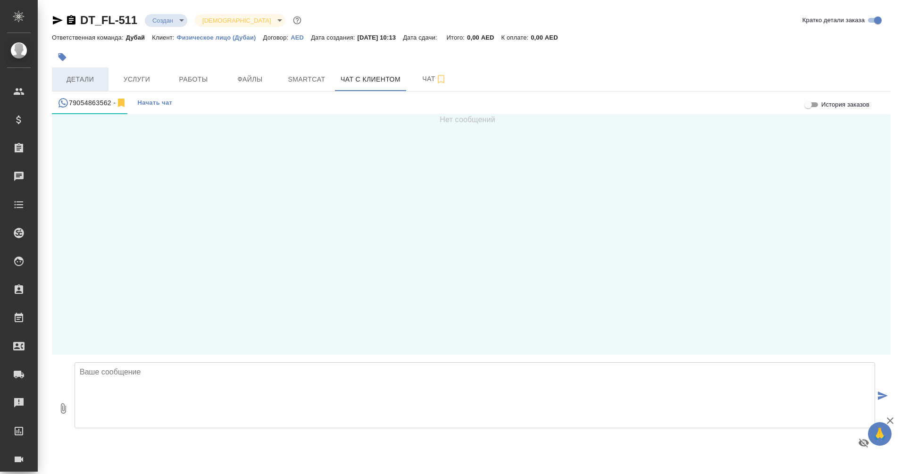
click at [78, 76] on span "Детали" at bounding box center [80, 80] width 45 height 12
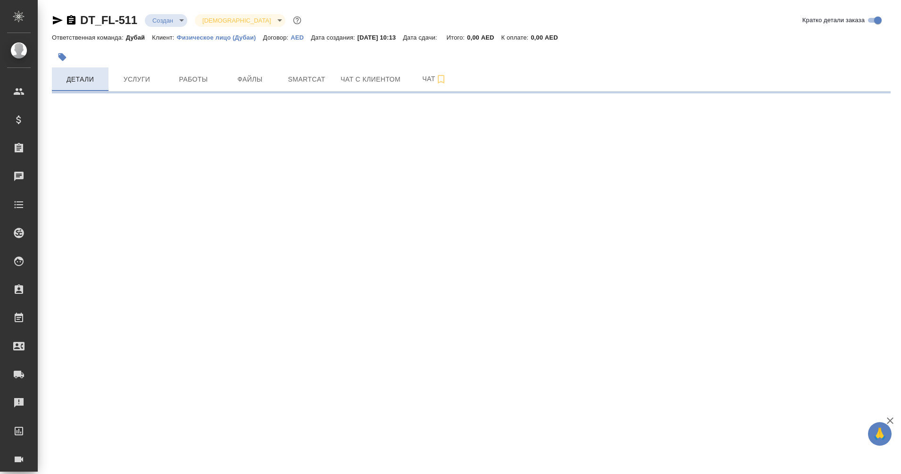
select select "RU"
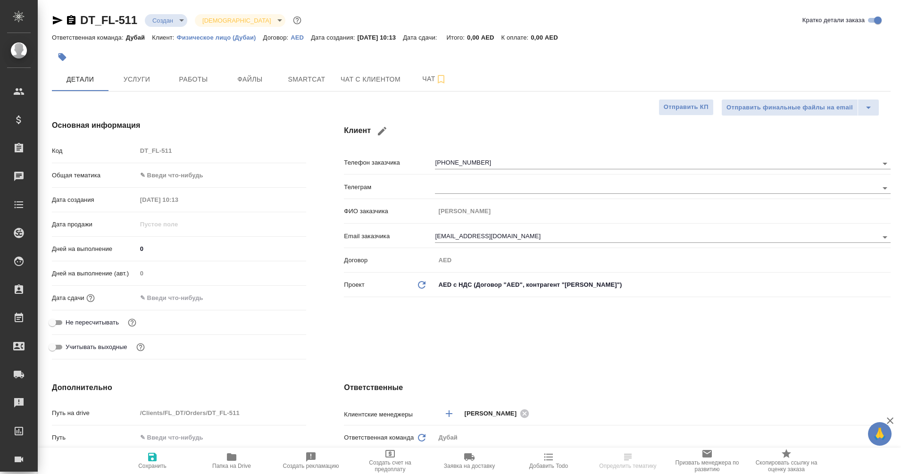
type textarea "x"
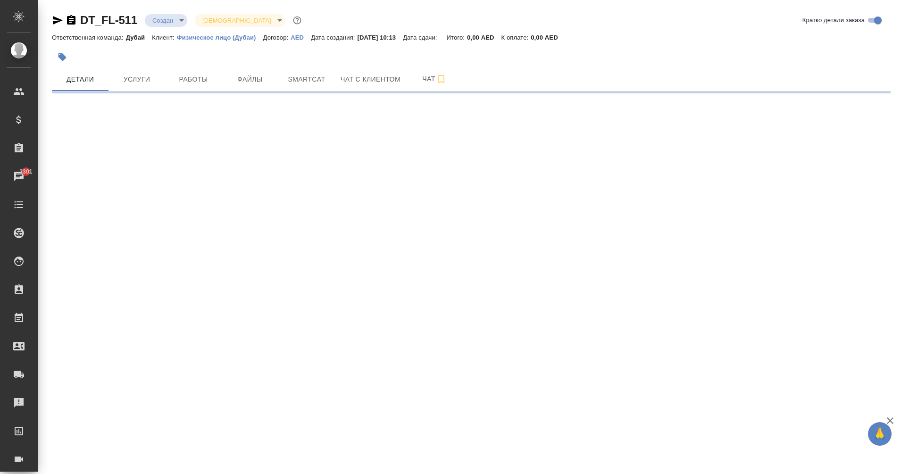
select select "RU"
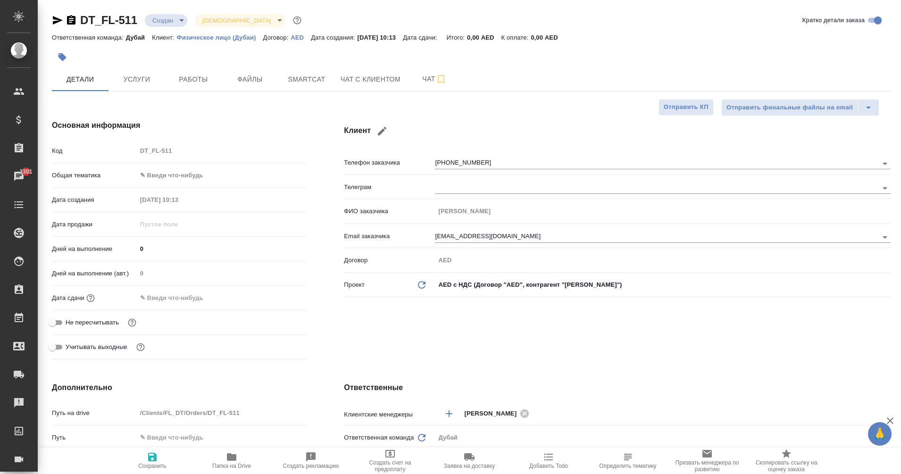
type textarea "x"
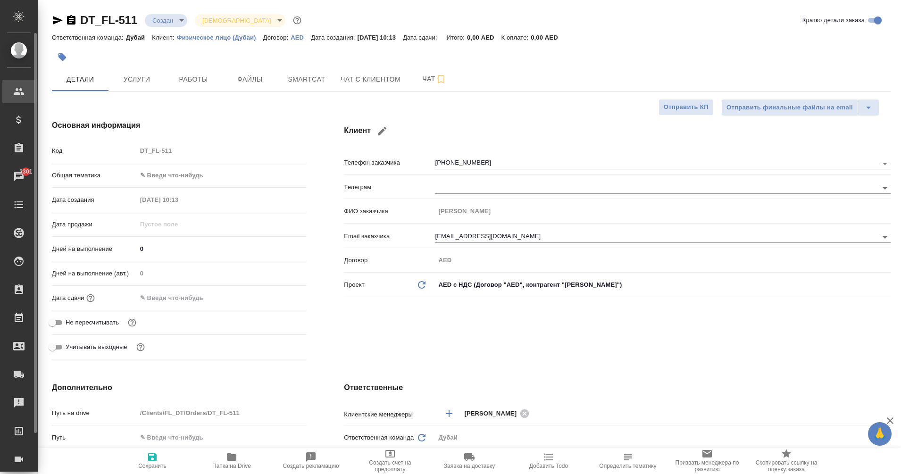
type textarea "x"
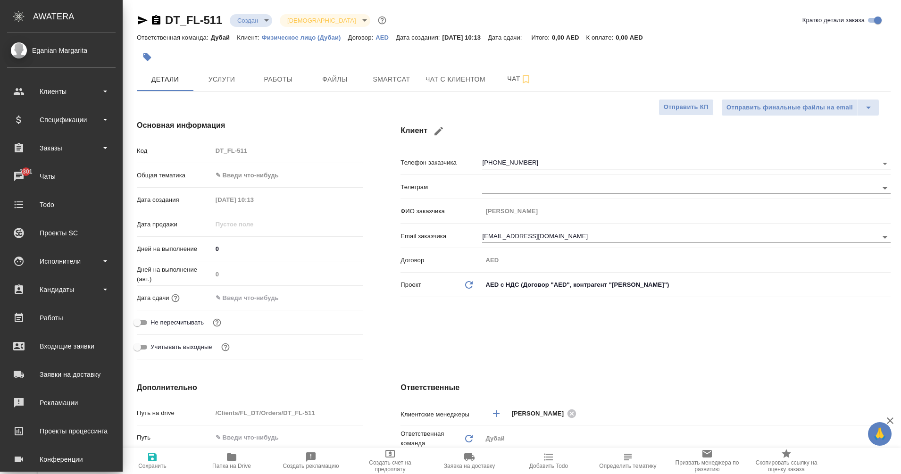
type textarea "x"
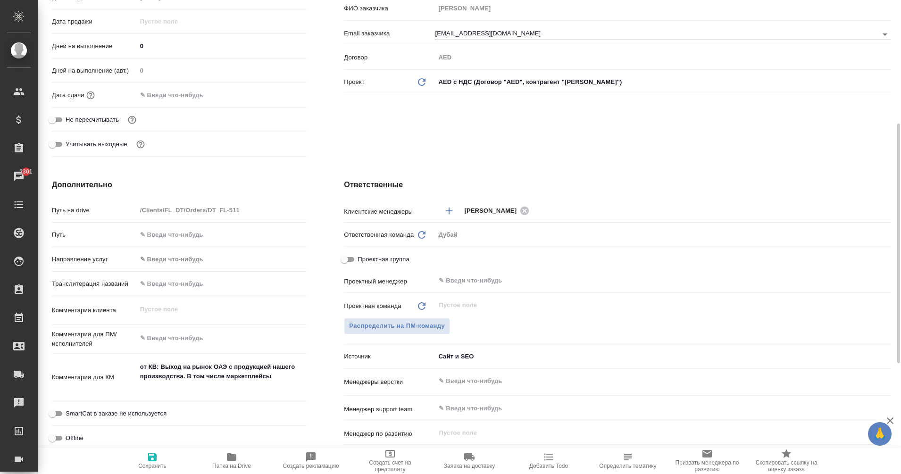
scroll to position [217, 0]
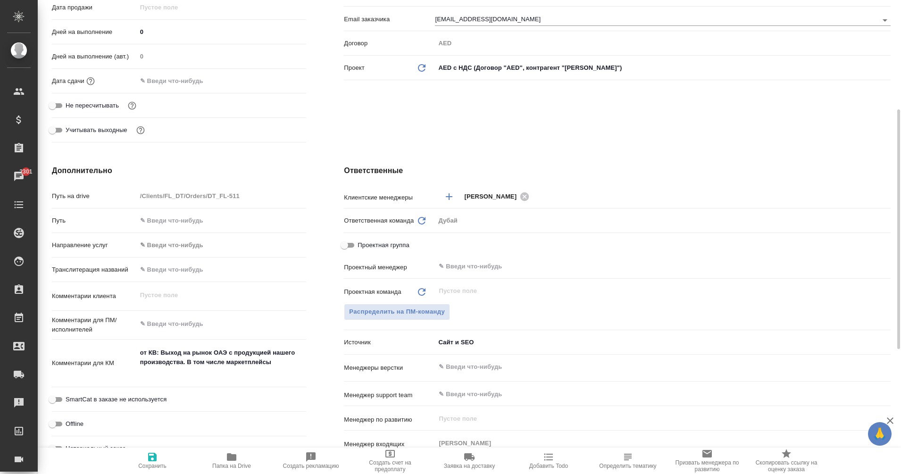
type textarea "x"
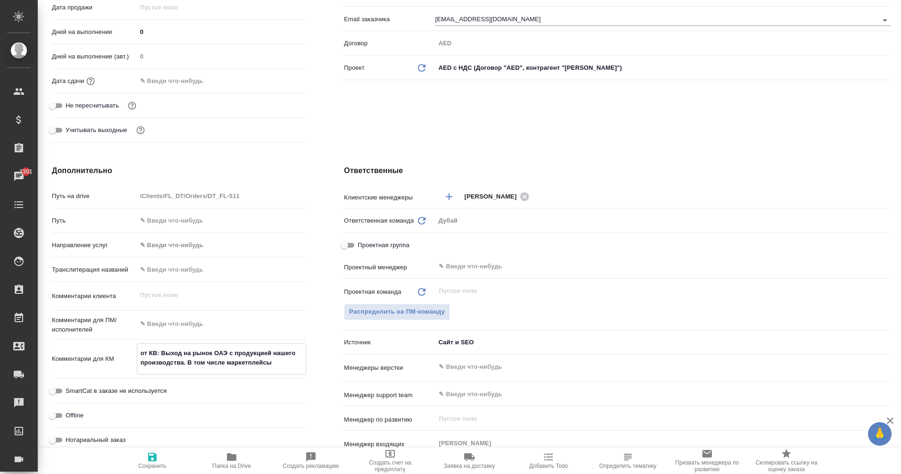
drag, startPoint x: 137, startPoint y: 353, endPoint x: 295, endPoint y: 365, distance: 158.5
click at [295, 365] on textarea "от КВ: Выход на рынок ОАЭ с продукцией нашего производства. В том числе маркетп…" at bounding box center [221, 357] width 169 height 25
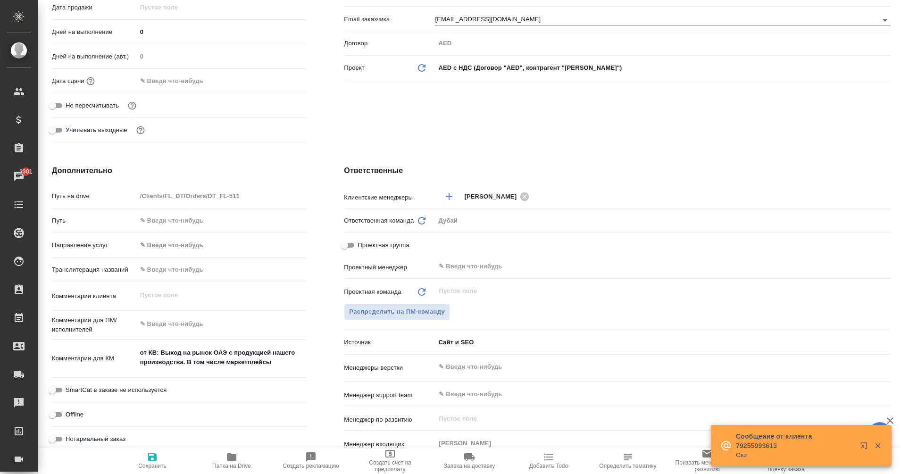
type textarea "x"
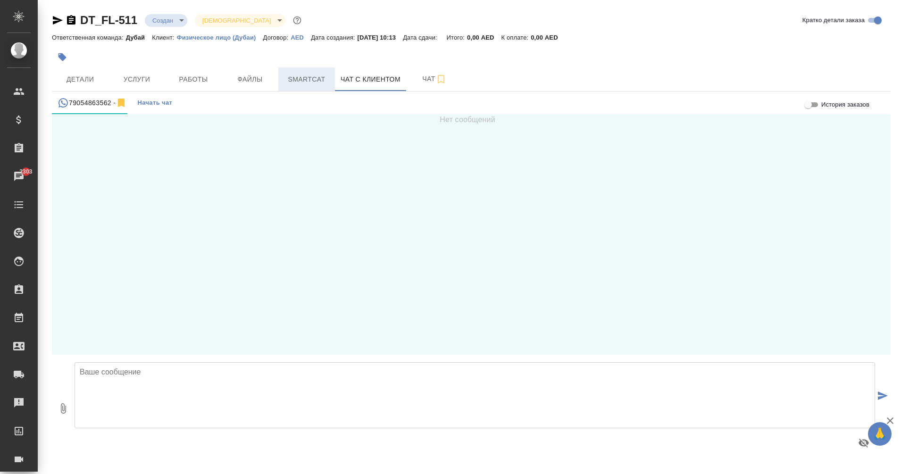
click at [309, 81] on span "Smartcat" at bounding box center [306, 80] width 45 height 12
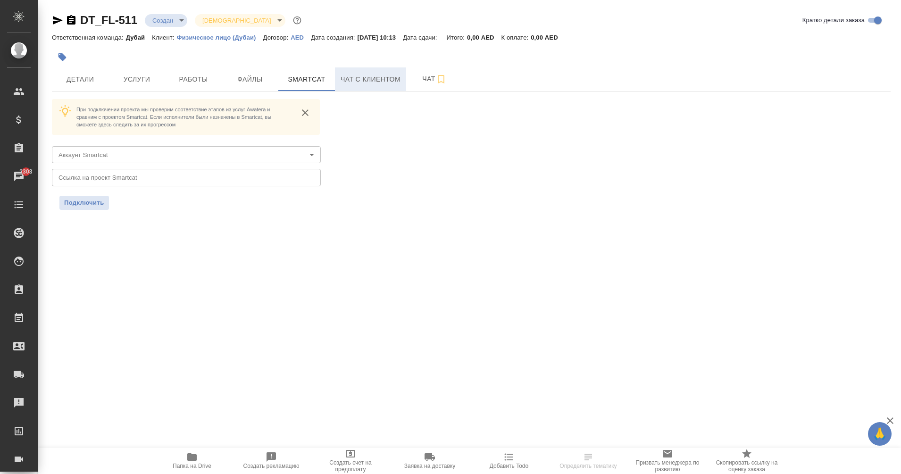
click at [372, 88] on button "Чат с клиентом" at bounding box center [370, 79] width 71 height 24
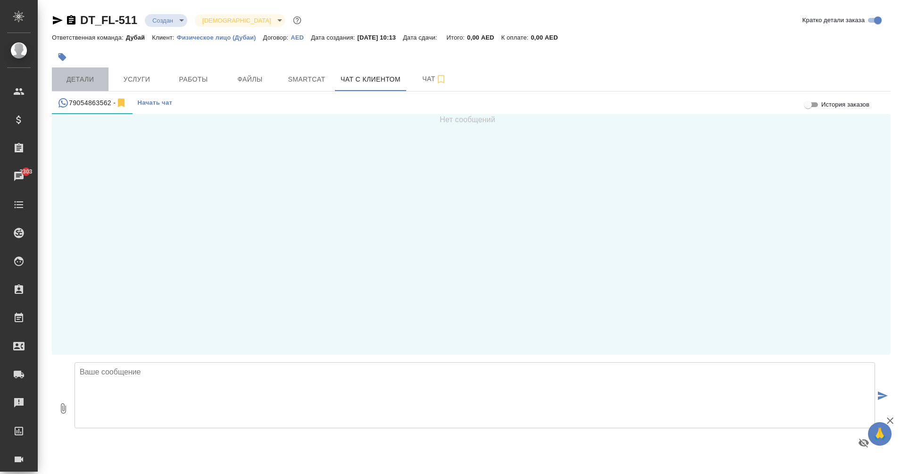
click at [77, 84] on span "Детали" at bounding box center [80, 80] width 45 height 12
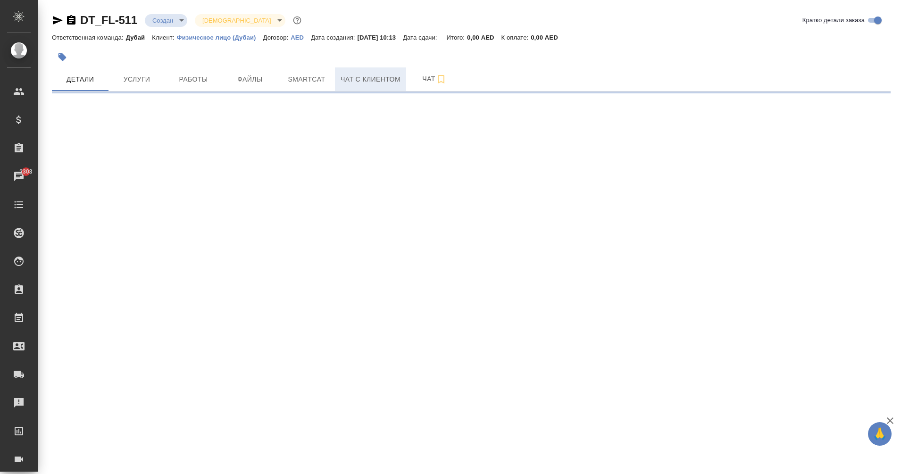
select select "RU"
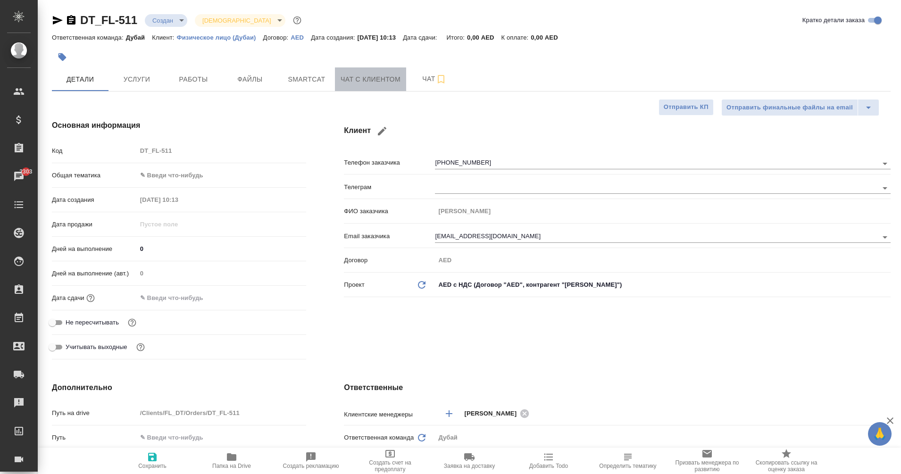
click at [381, 83] on span "Чат с клиентом" at bounding box center [370, 80] width 60 height 12
type textarea "x"
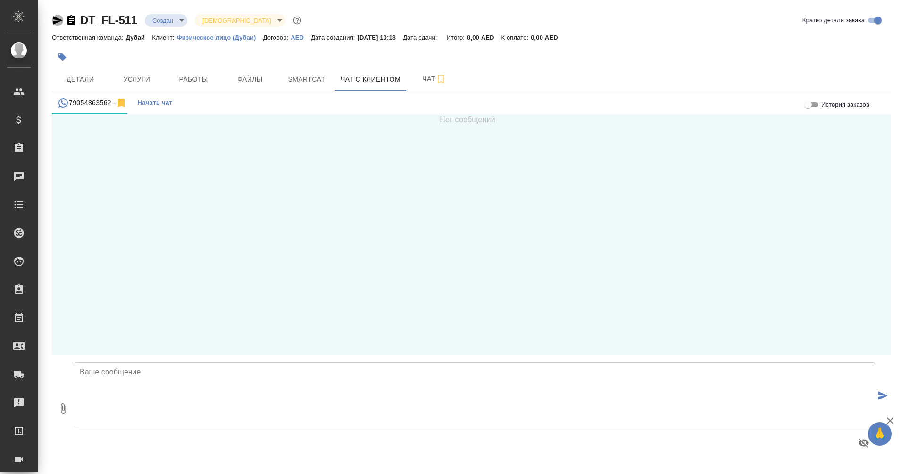
click at [57, 20] on icon "button" at bounding box center [58, 20] width 10 height 8
click at [310, 74] on span "Smartcat" at bounding box center [306, 80] width 45 height 12
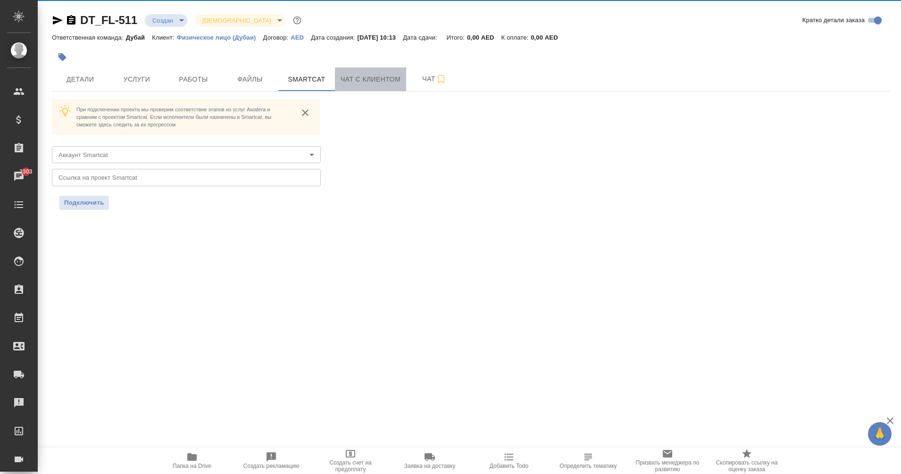
click at [358, 78] on span "Чат с клиентом" at bounding box center [370, 80] width 60 height 12
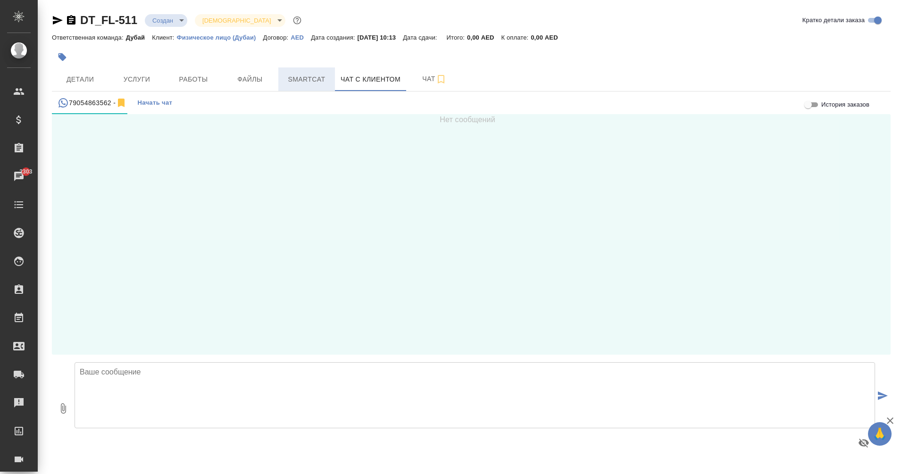
click at [321, 82] on span "Smartcat" at bounding box center [306, 80] width 45 height 12
click at [364, 80] on span "Чат с клиентом" at bounding box center [370, 80] width 60 height 12
click at [67, 81] on span "Детали" at bounding box center [80, 80] width 45 height 12
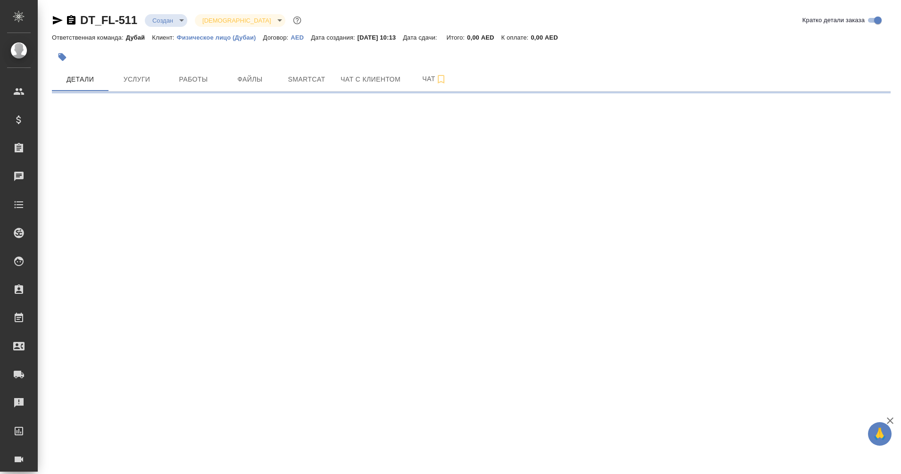
select select "RU"
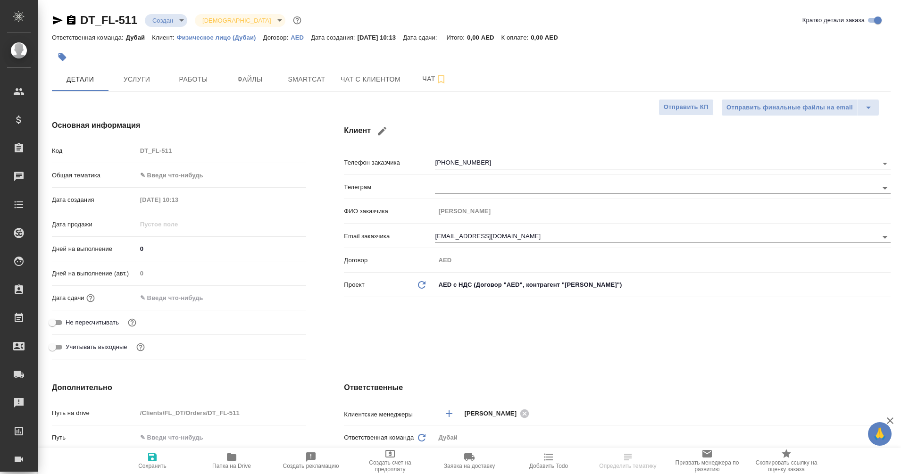
type textarea "x"
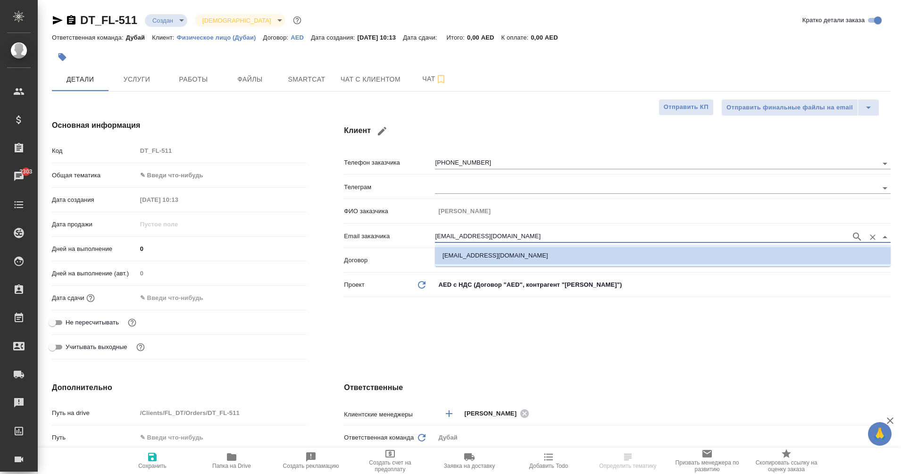
drag, startPoint x: 509, startPoint y: 235, endPoint x: 415, endPoint y: 238, distance: 93.9
click at [415, 238] on div "Email заказчика [PERSON_NAME][EMAIL_ADDRESS][DOMAIN_NAME]" at bounding box center [617, 235] width 547 height 17
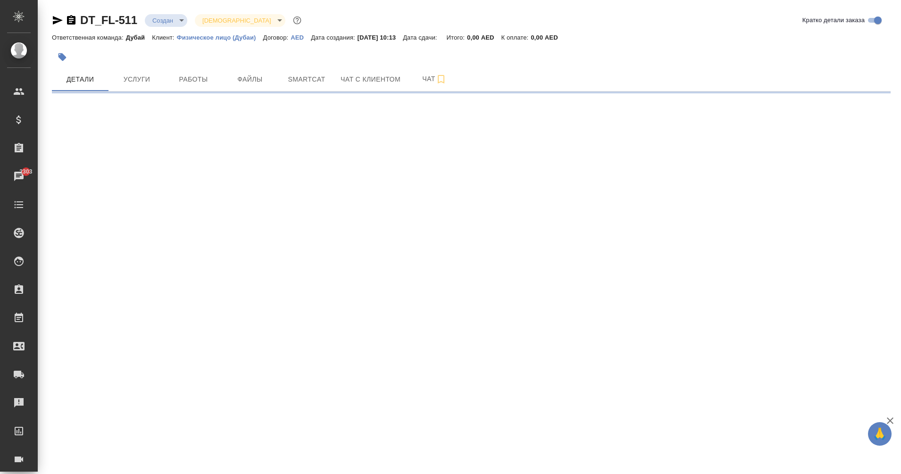
select select "RU"
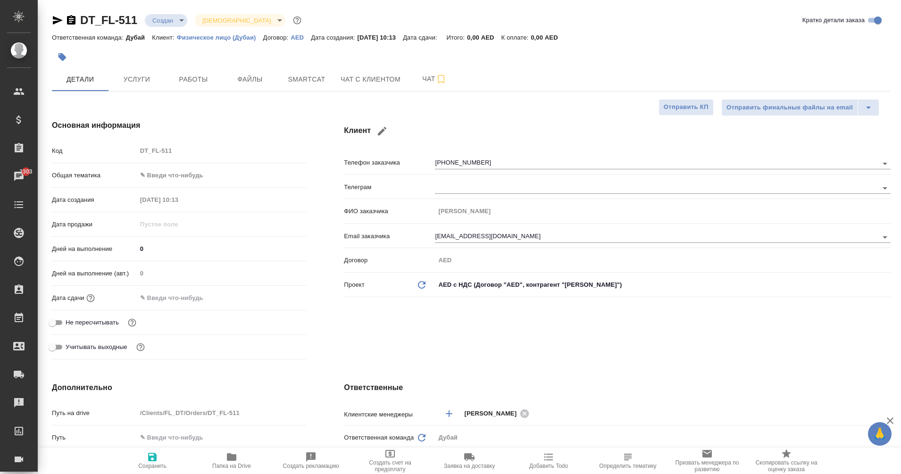
type textarea "x"
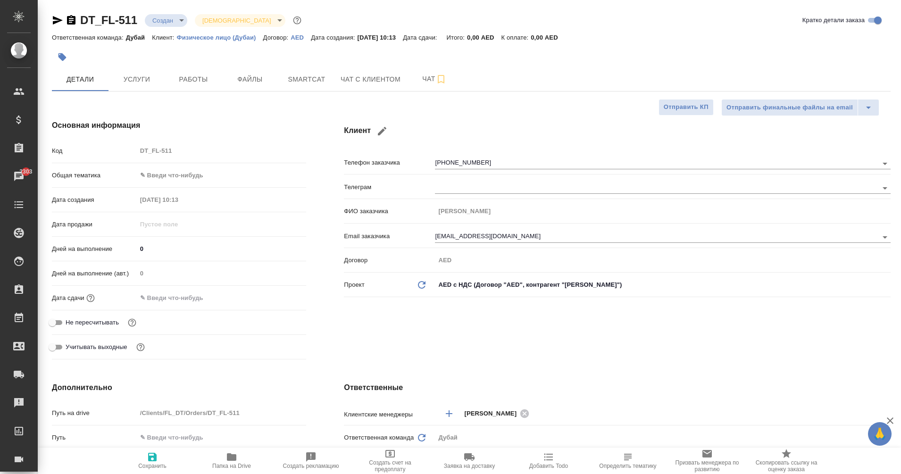
type textarea "x"
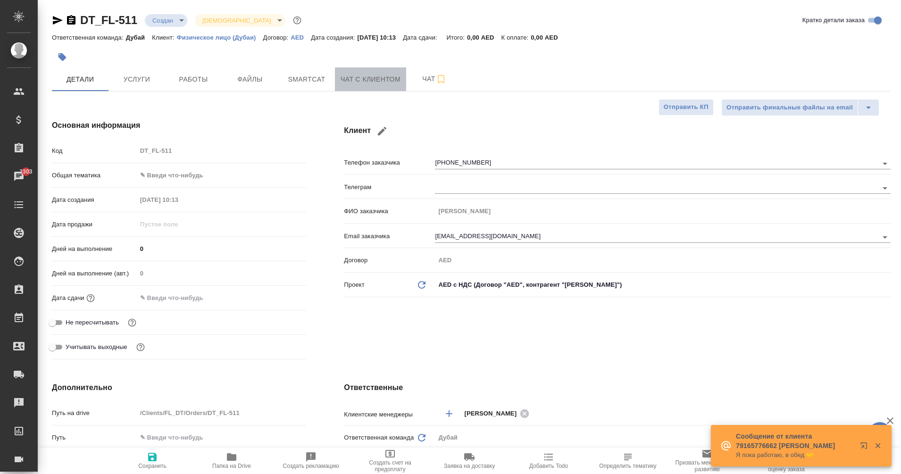
click at [405, 82] on button "Чат с клиентом" at bounding box center [370, 79] width 71 height 24
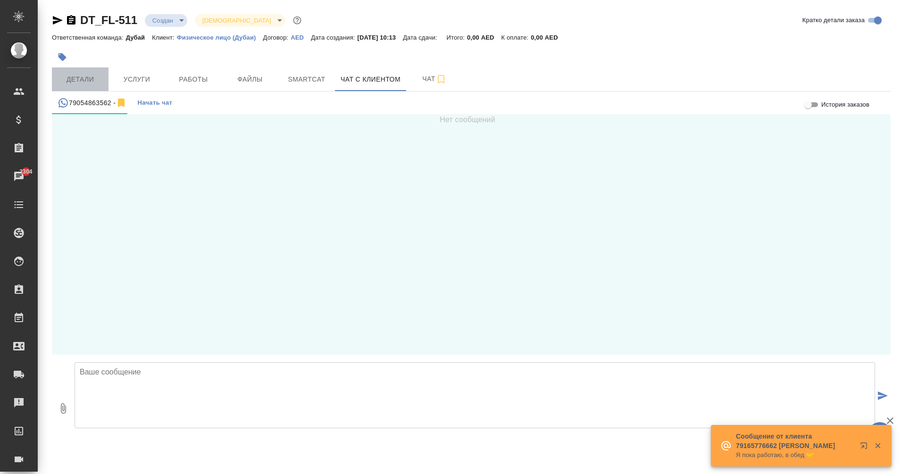
click at [81, 84] on span "Детали" at bounding box center [80, 80] width 45 height 12
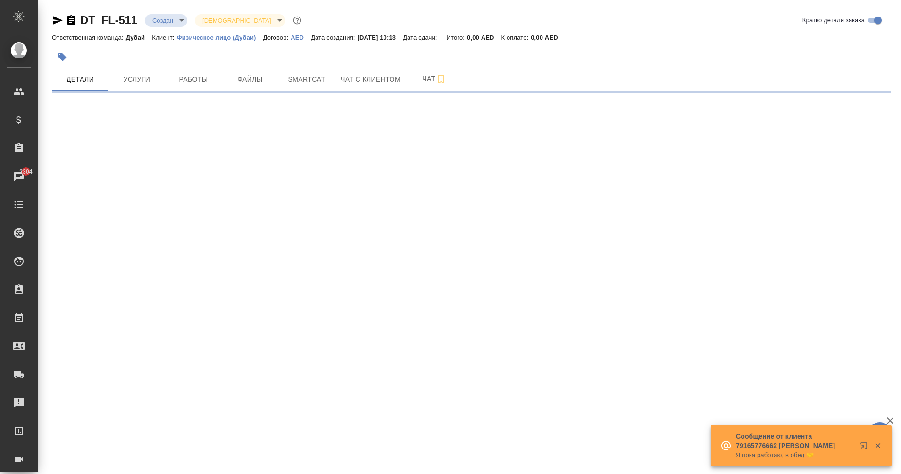
select select "RU"
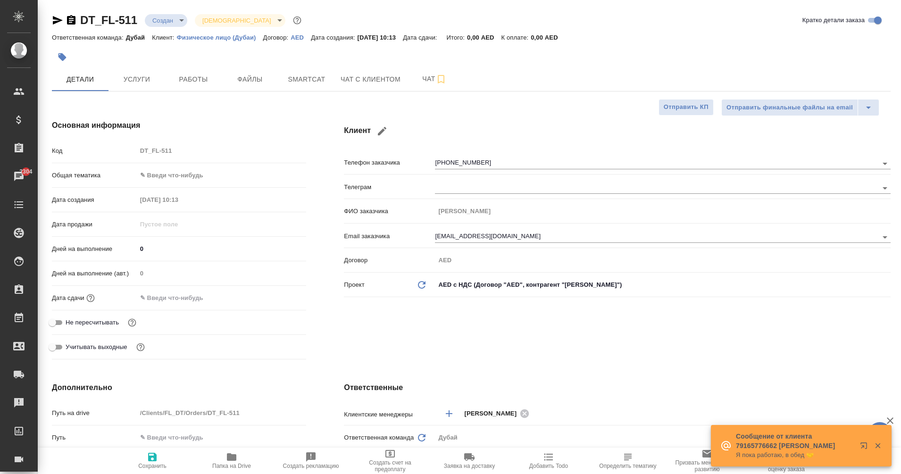
type textarea "x"
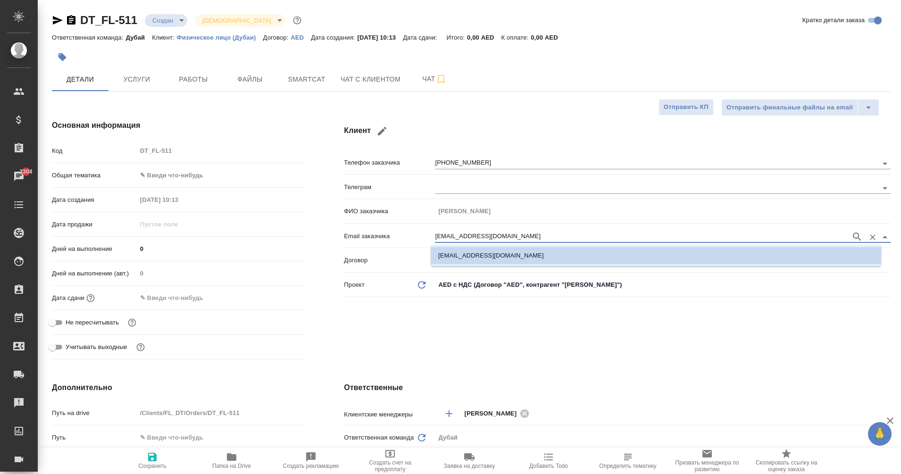
drag, startPoint x: 507, startPoint y: 233, endPoint x: 405, endPoint y: 241, distance: 102.1
click at [405, 241] on div "Email заказчика [PERSON_NAME][EMAIL_ADDRESS][DOMAIN_NAME]" at bounding box center [617, 235] width 547 height 17
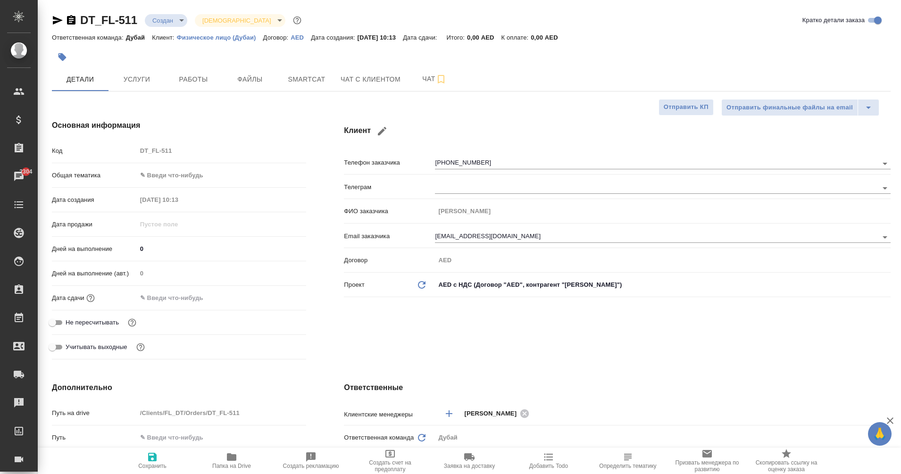
type textarea "x"
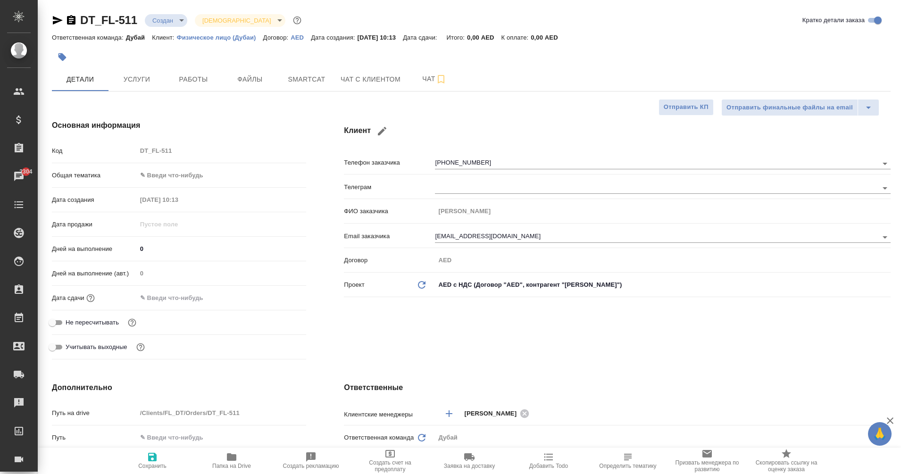
type textarea "x"
click at [68, 21] on icon "button" at bounding box center [71, 19] width 8 height 9
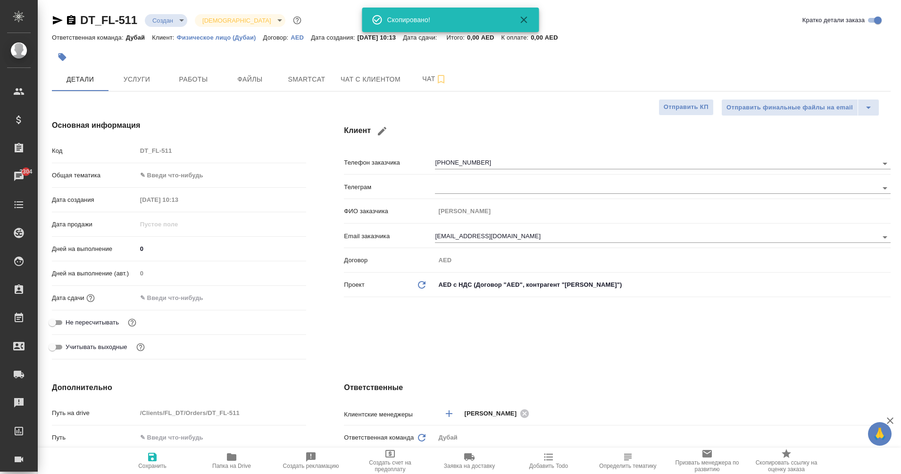
type textarea "x"
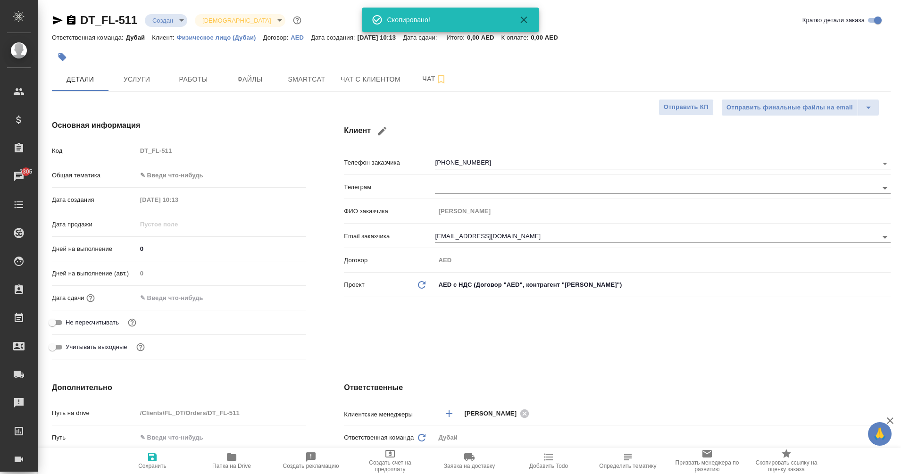
type textarea "x"
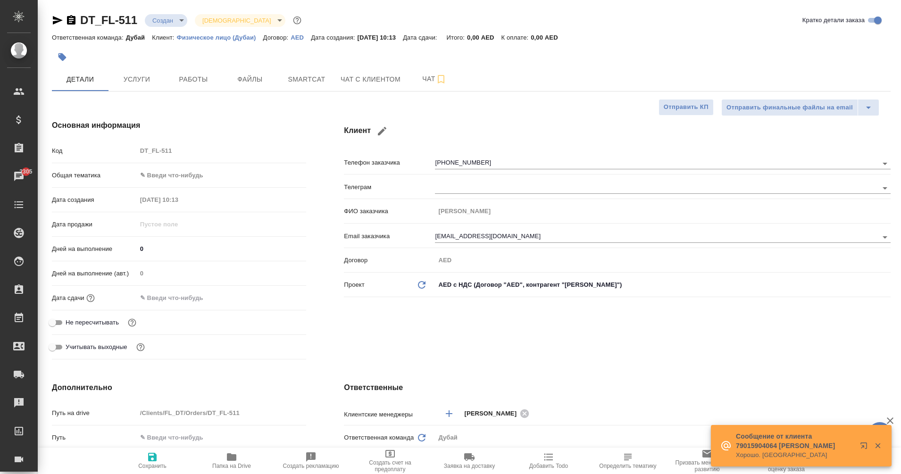
type textarea "x"
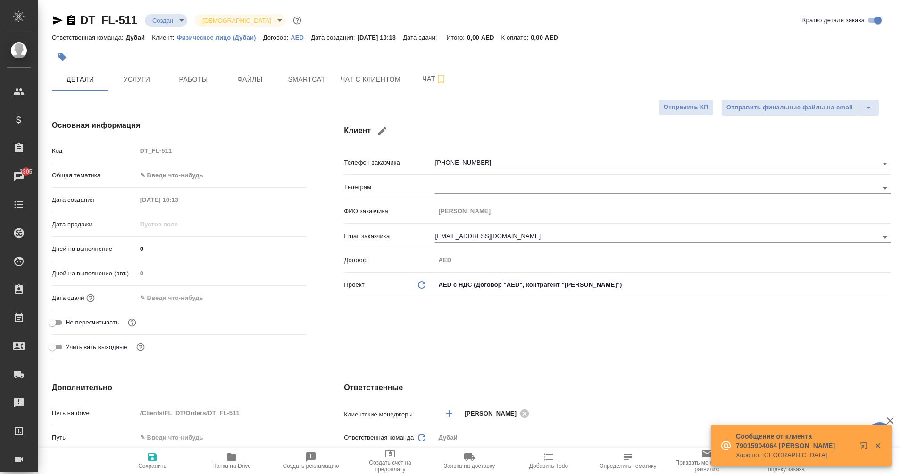
type textarea "x"
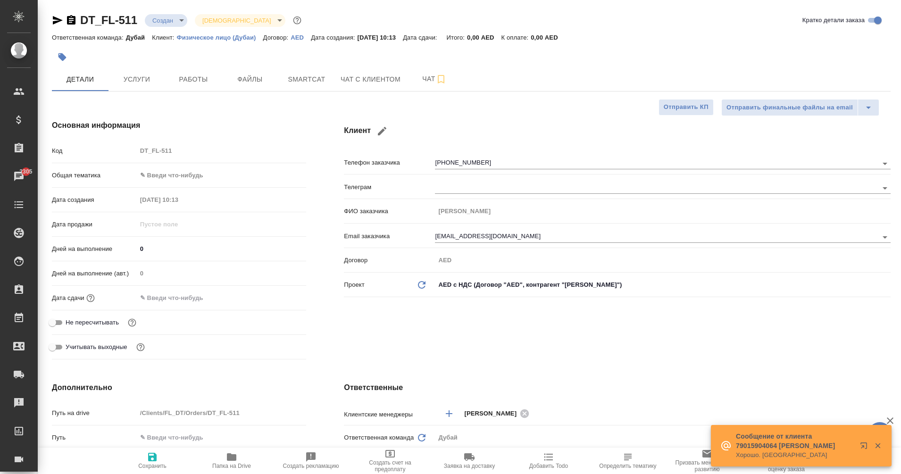
type textarea "x"
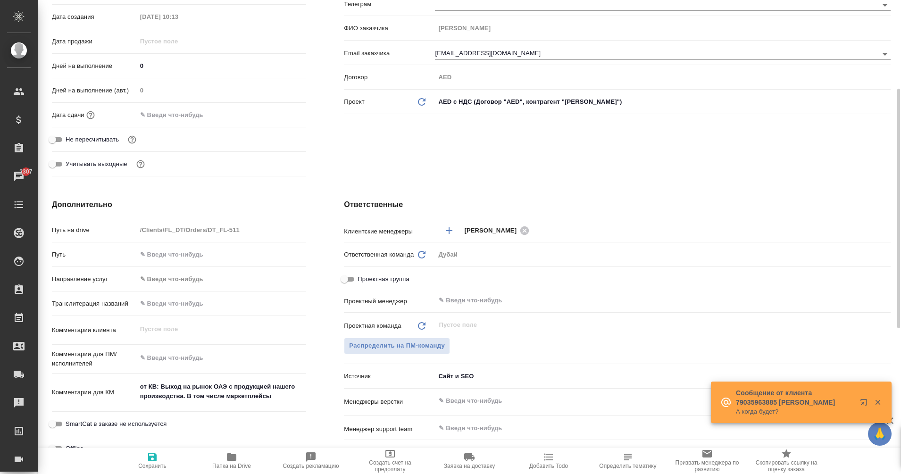
scroll to position [184, 0]
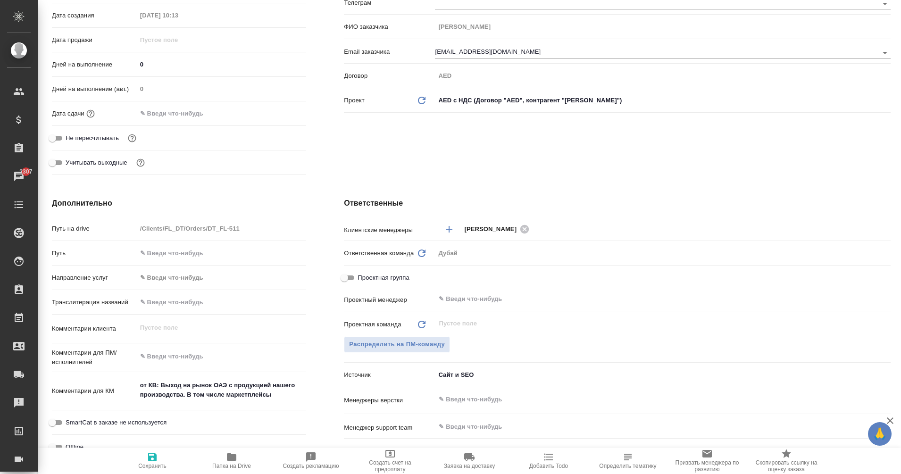
type textarea "x"
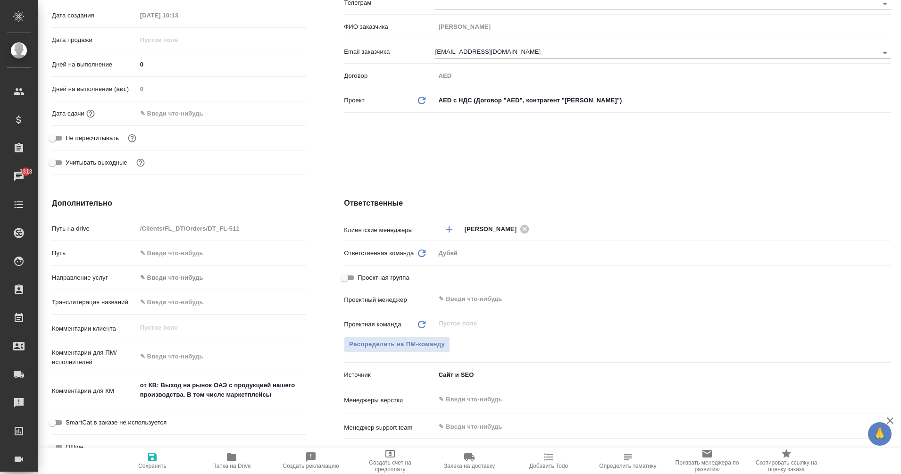
type textarea "x"
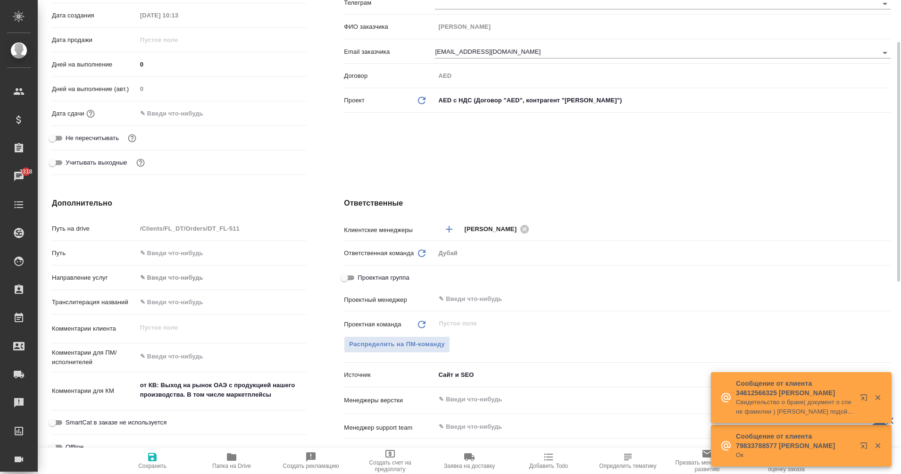
scroll to position [0, 0]
